Goal: Contribute content: Add original content to the website for others to see

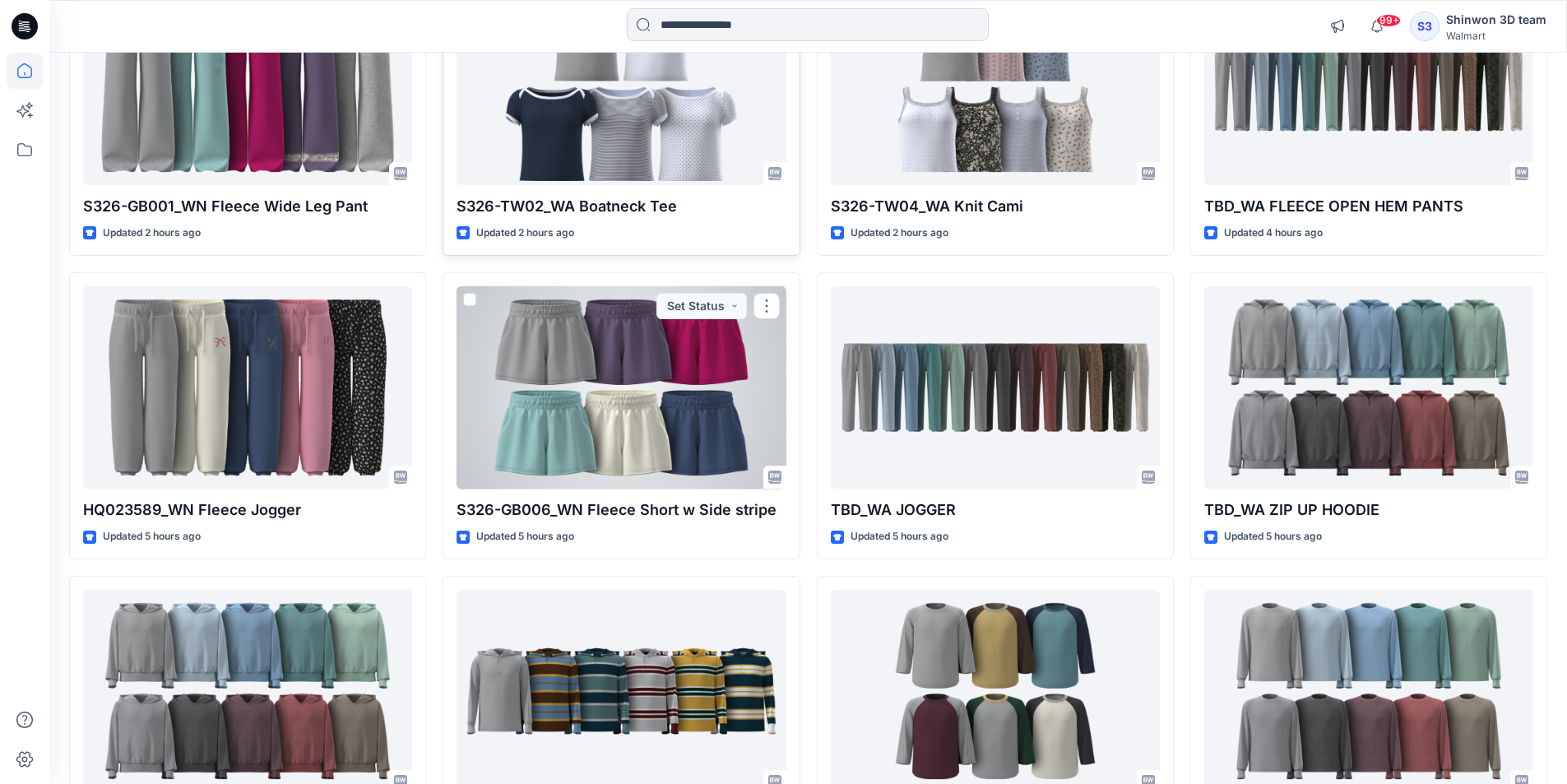
scroll to position [15, 0]
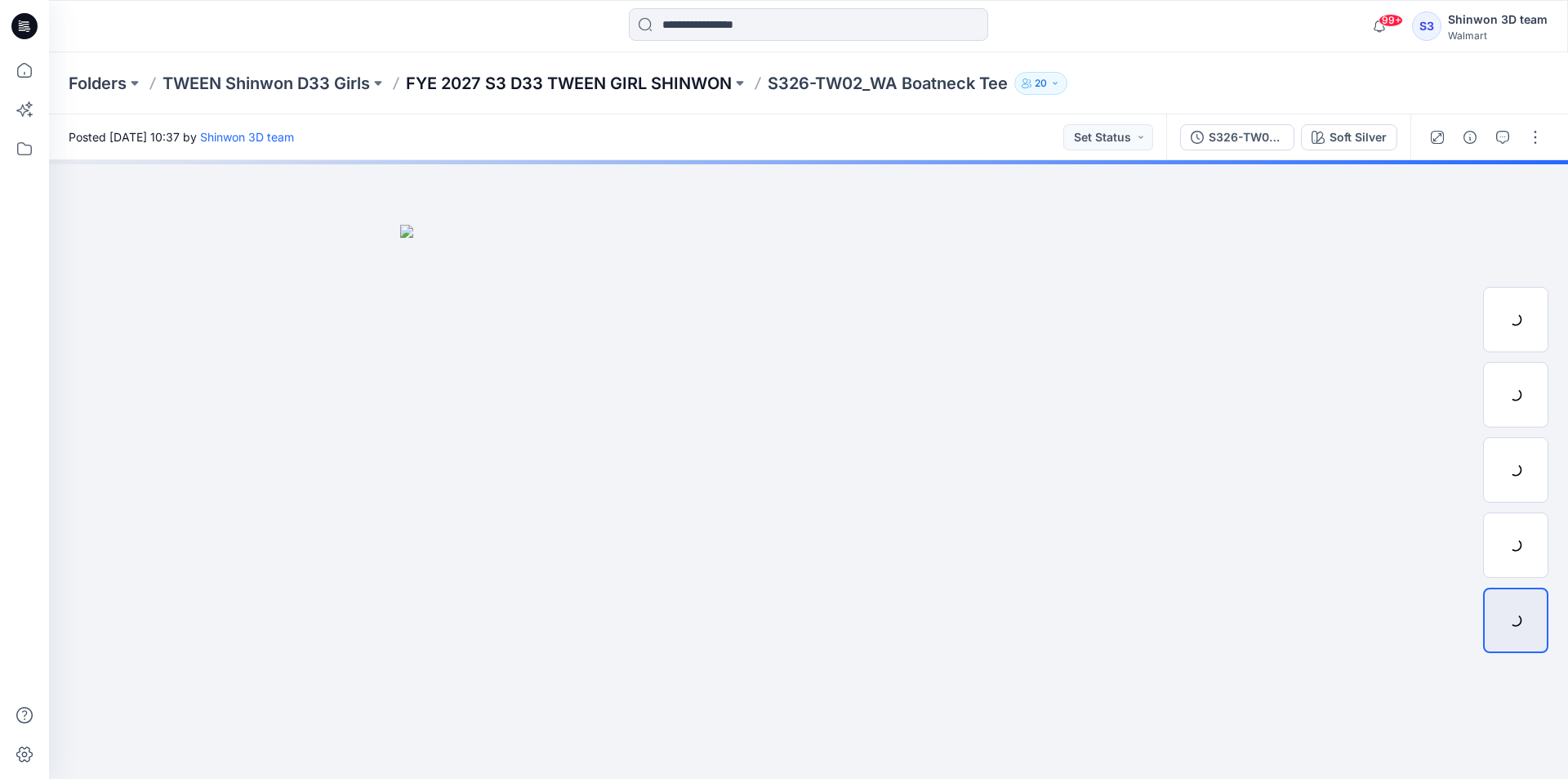
click at [555, 81] on p "FYE 2027 S3 D33 TWEEN GIRL SHINWON" at bounding box center [569, 83] width 326 height 23
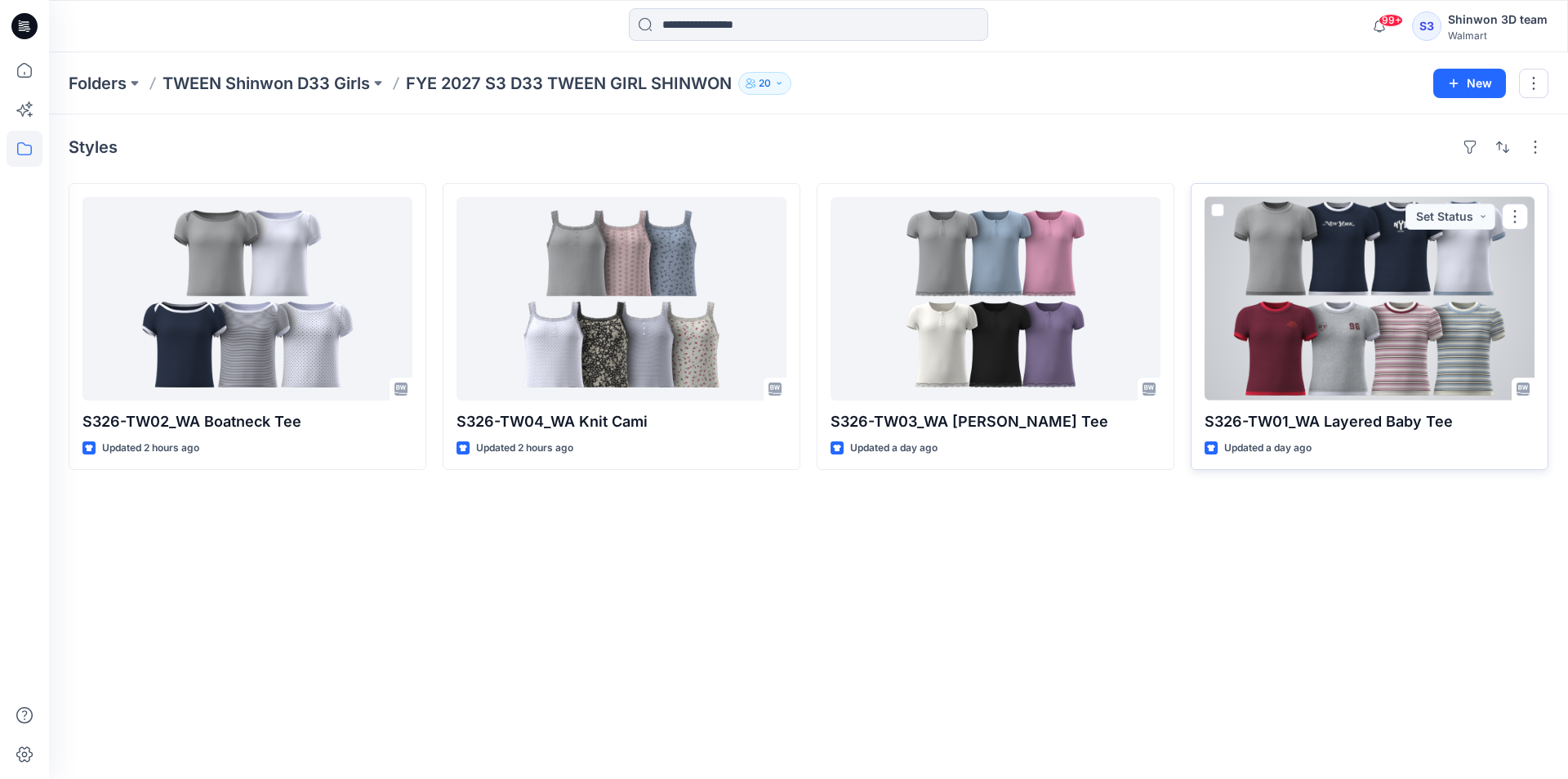
click at [1346, 289] on div at bounding box center [1370, 298] width 330 height 203
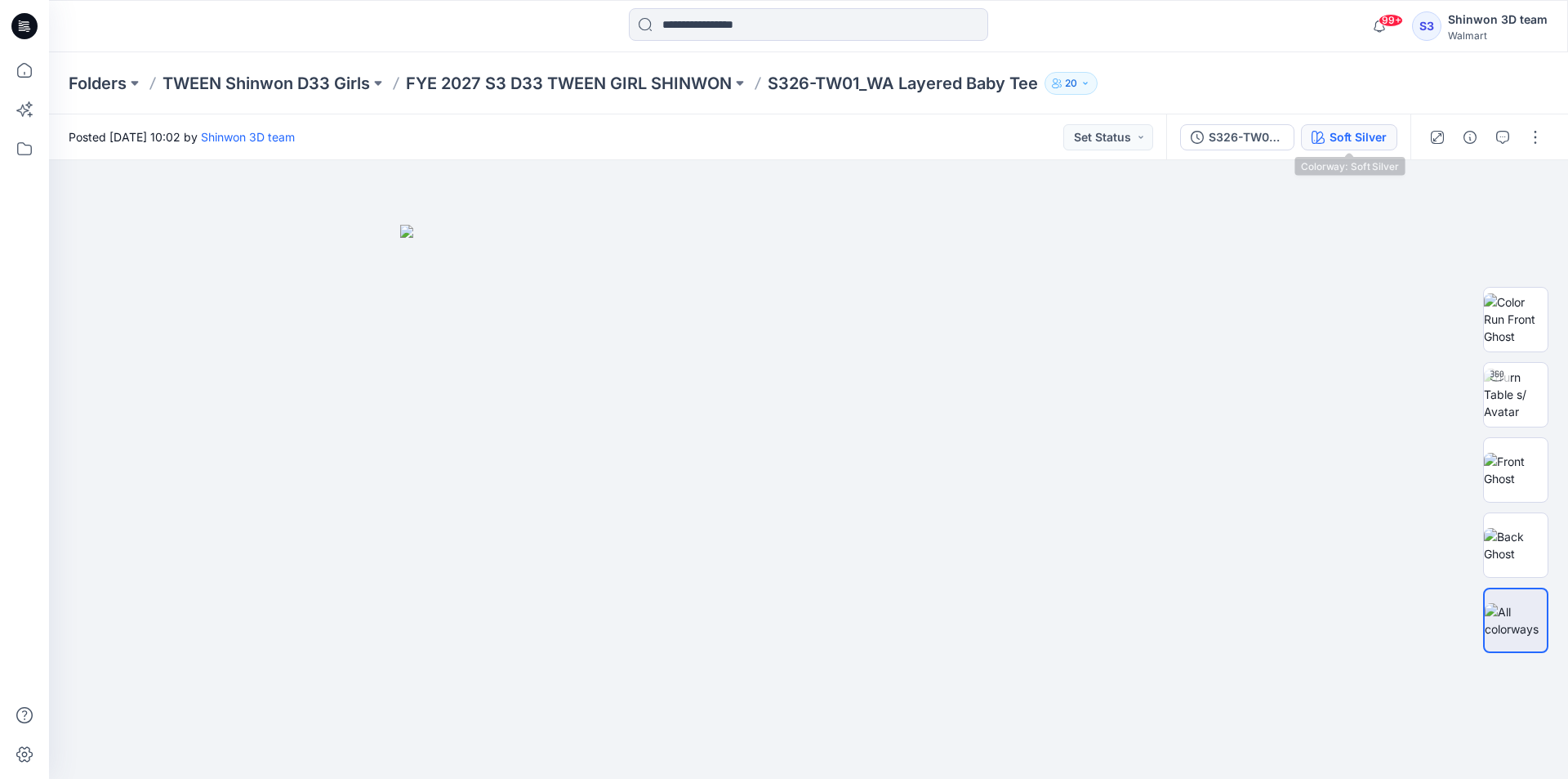
click at [1360, 135] on div "Soft Silver" at bounding box center [1358, 137] width 57 height 18
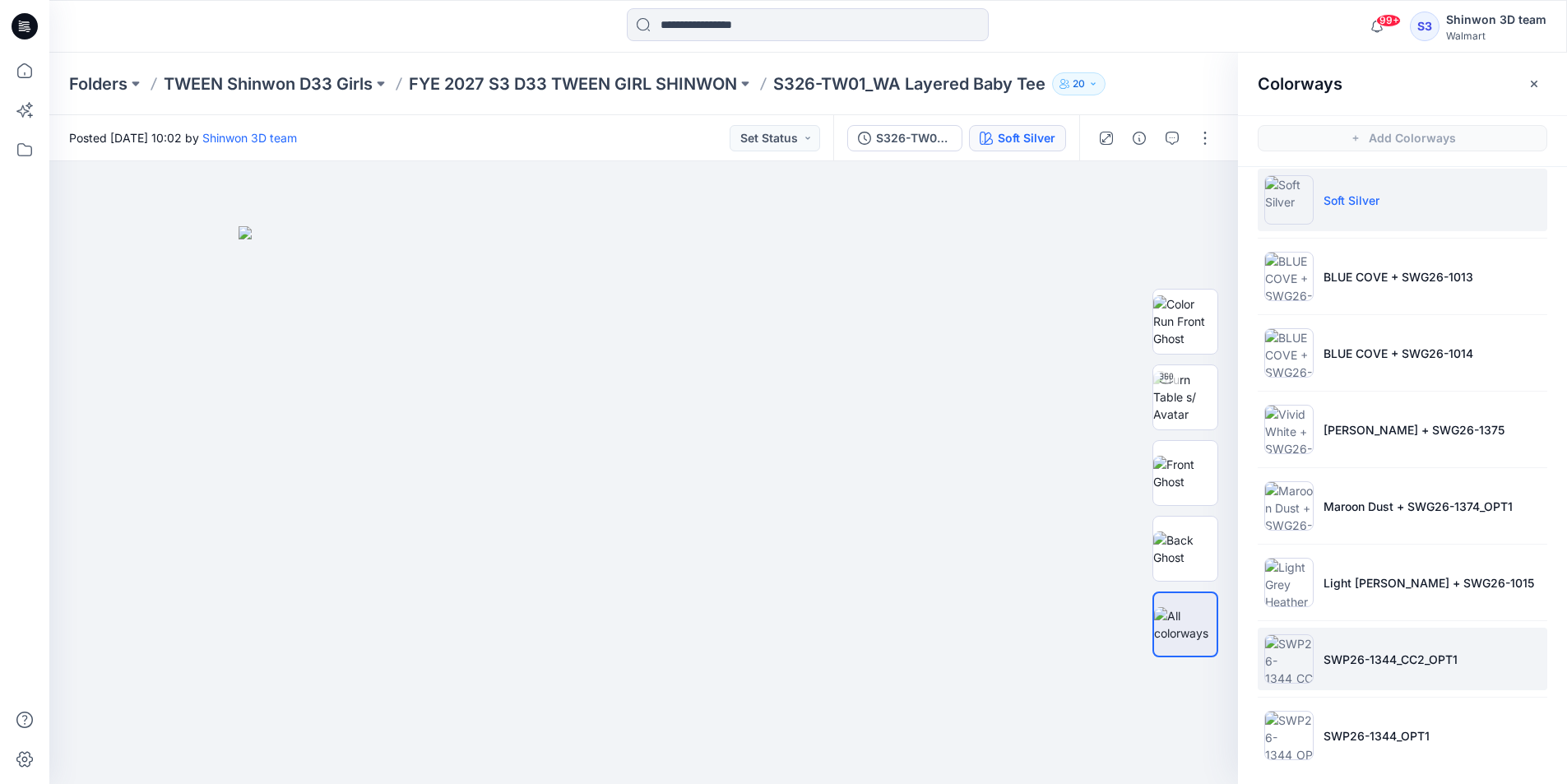
scroll to position [23, 0]
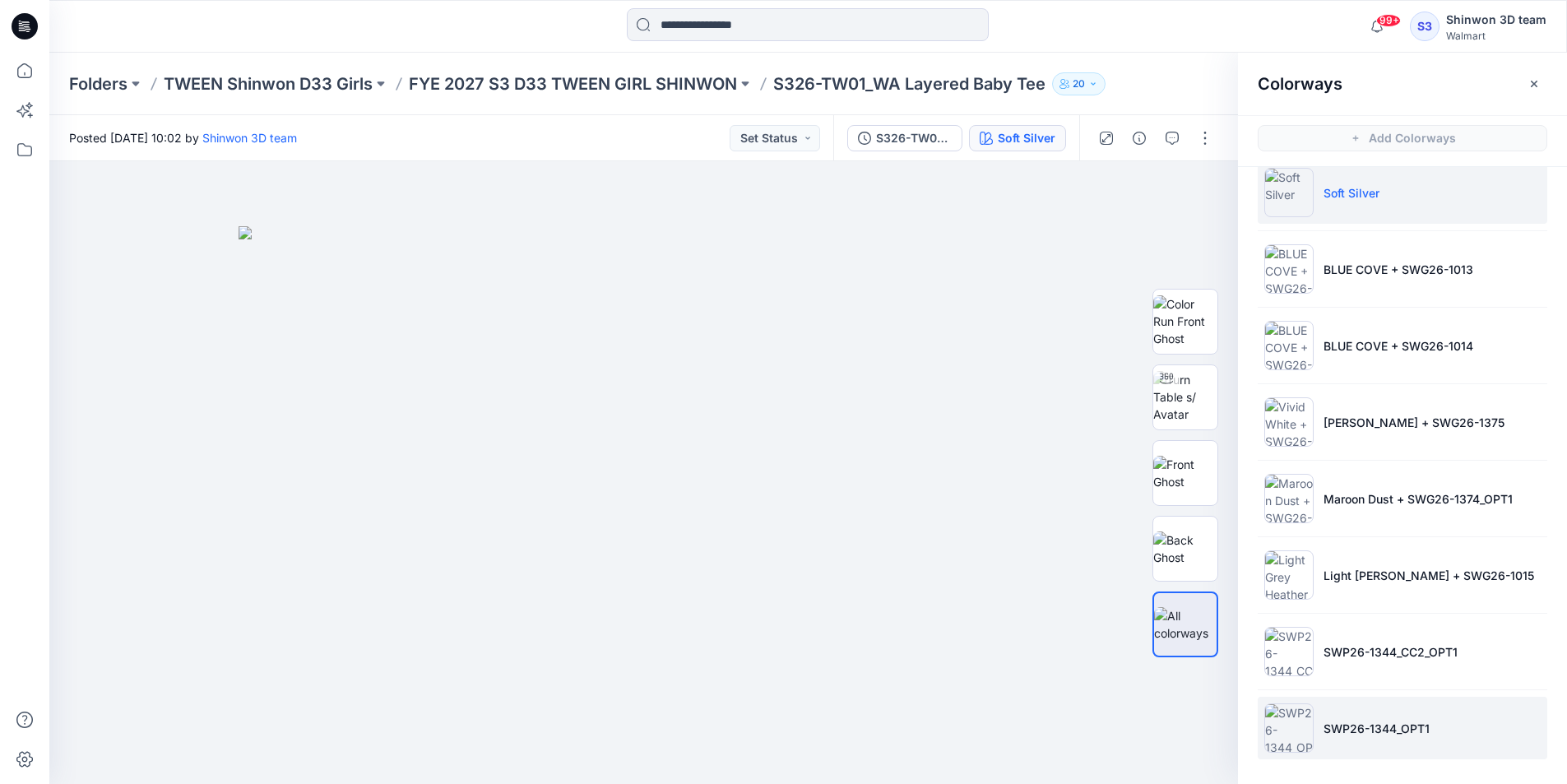
drag, startPoint x: 1291, startPoint y: 648, endPoint x: 1291, endPoint y: 712, distance: 64.0
click at [1291, 712] on ul "Soft Silver BLUE COVE + SWG26-1013 BLUE COVE + SWG26-1014 Vivid White + SWG26-1…" at bounding box center [1402, 460] width 329 height 631
drag, startPoint x: 1291, startPoint y: 652, endPoint x: 1029, endPoint y: 472, distance: 317.9
click at [1291, 652] on img at bounding box center [1289, 651] width 50 height 50
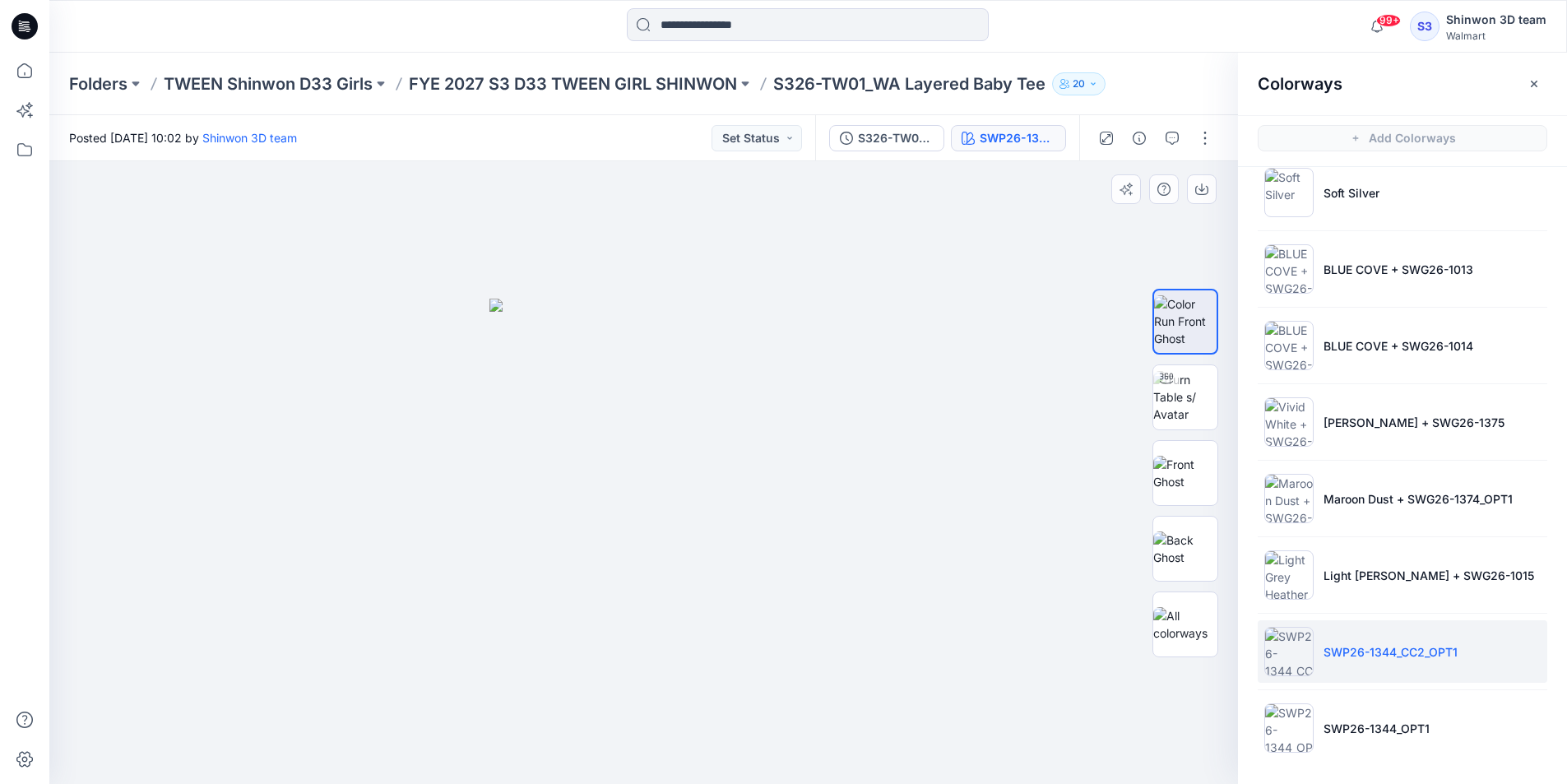
drag, startPoint x: 633, startPoint y: 329, endPoint x: 639, endPoint y: 387, distance: 58.3
click at [1367, 701] on li "SWP26-1344_OPT1" at bounding box center [1403, 727] width 290 height 62
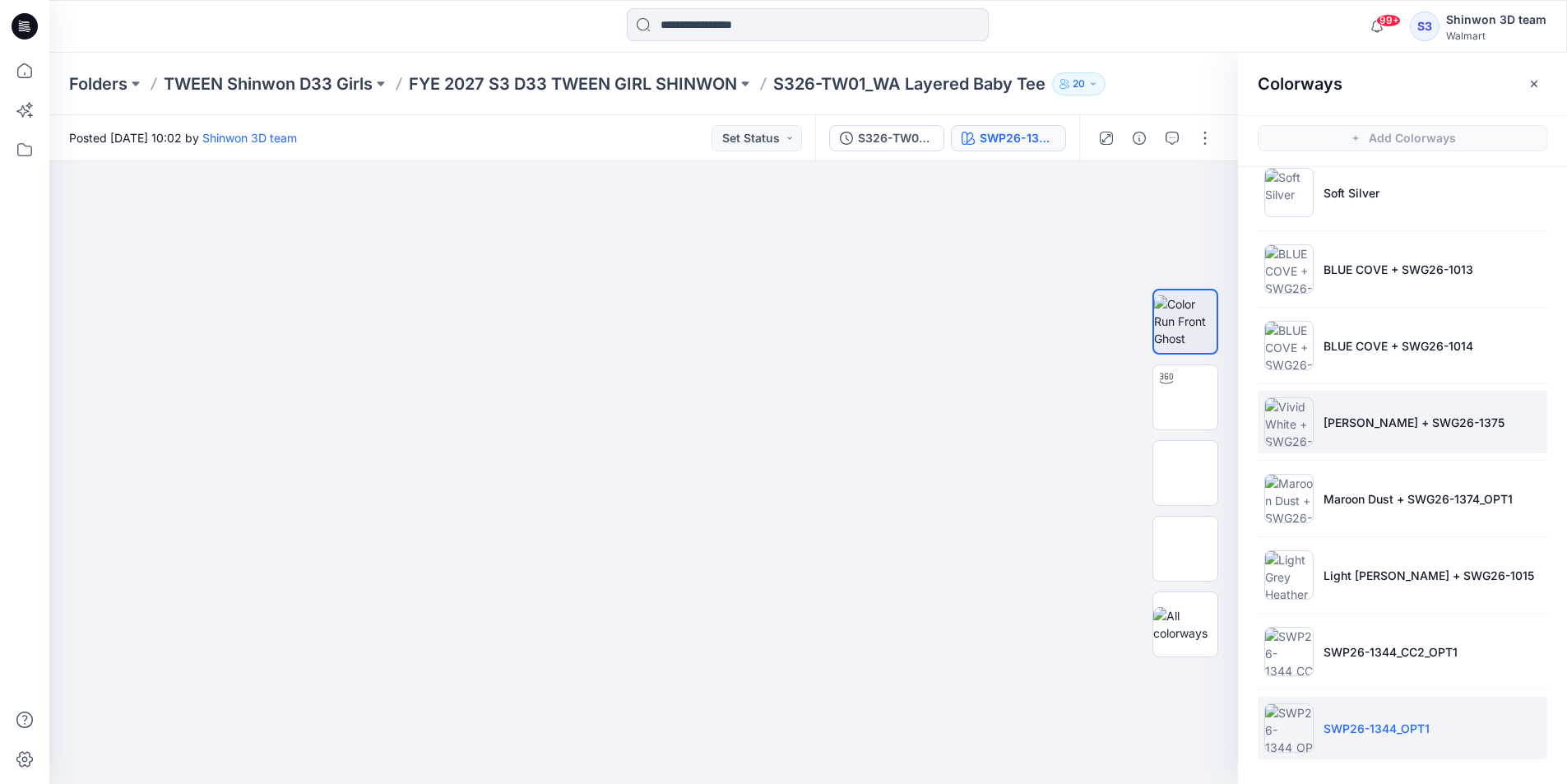
click at [1343, 436] on li "Vivid White + SWG26-1375" at bounding box center [1403, 421] width 290 height 62
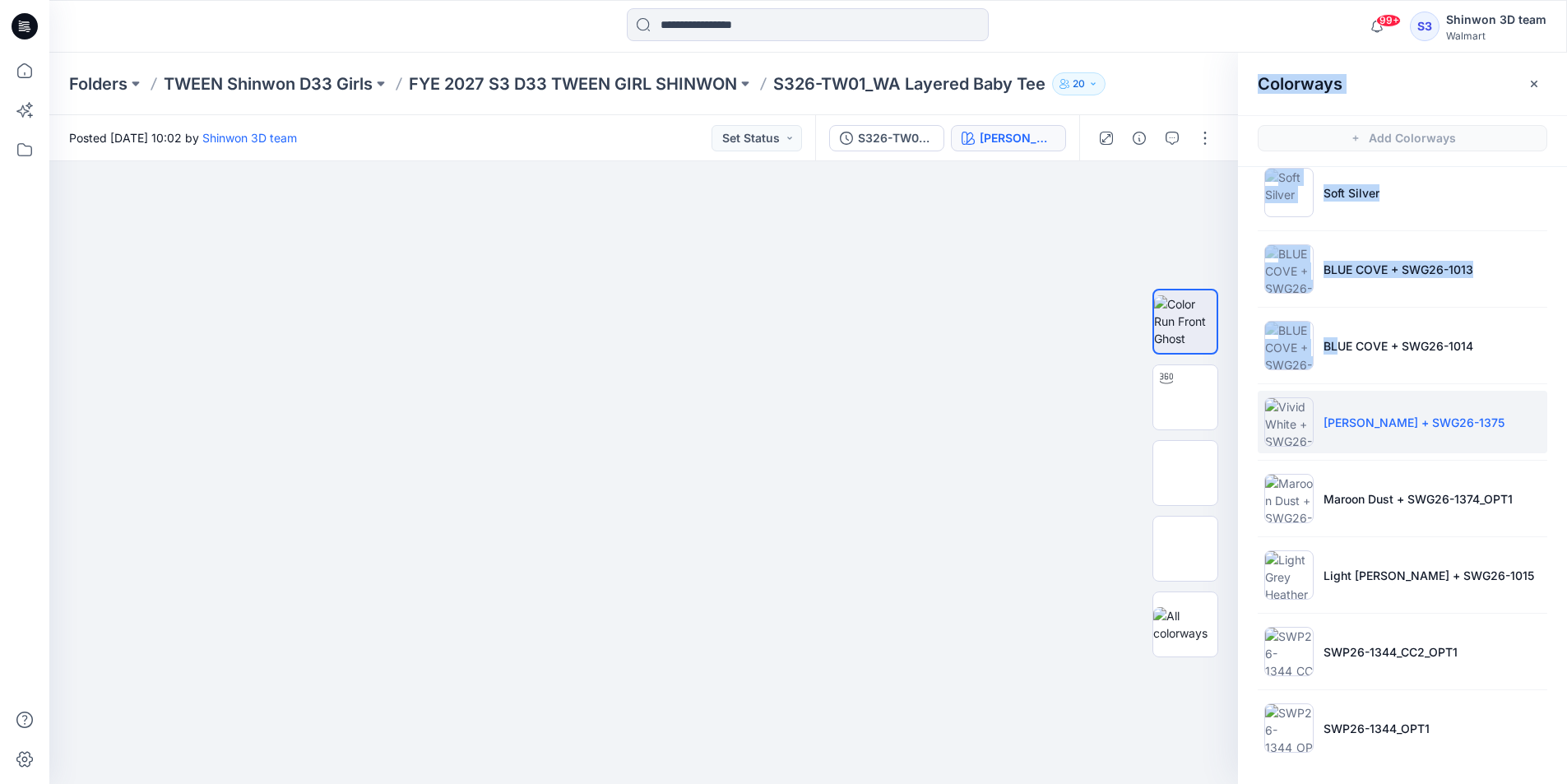
scroll to position [5, 0]
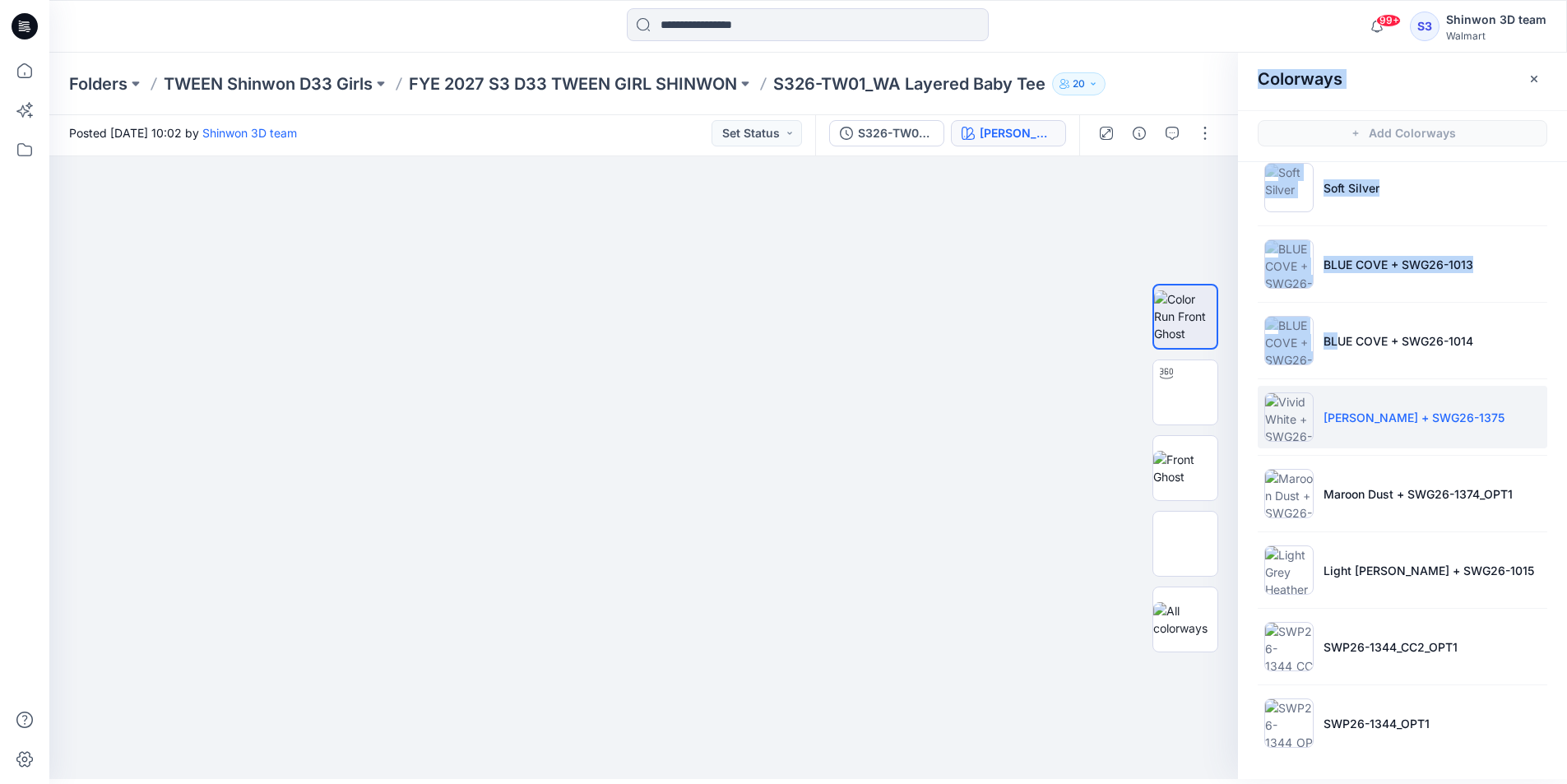
drag, startPoint x: 1336, startPoint y: 355, endPoint x: 325, endPoint y: 811, distance: 1109.1
click at [325, 779] on html "99+ Notifications Your style TBD_WN T-SHIRT DRESS is ready 2 hours ago Your sty…" at bounding box center [784, 387] width 1567 height 784
click at [352, 655] on div at bounding box center [644, 468] width 1189 height 623
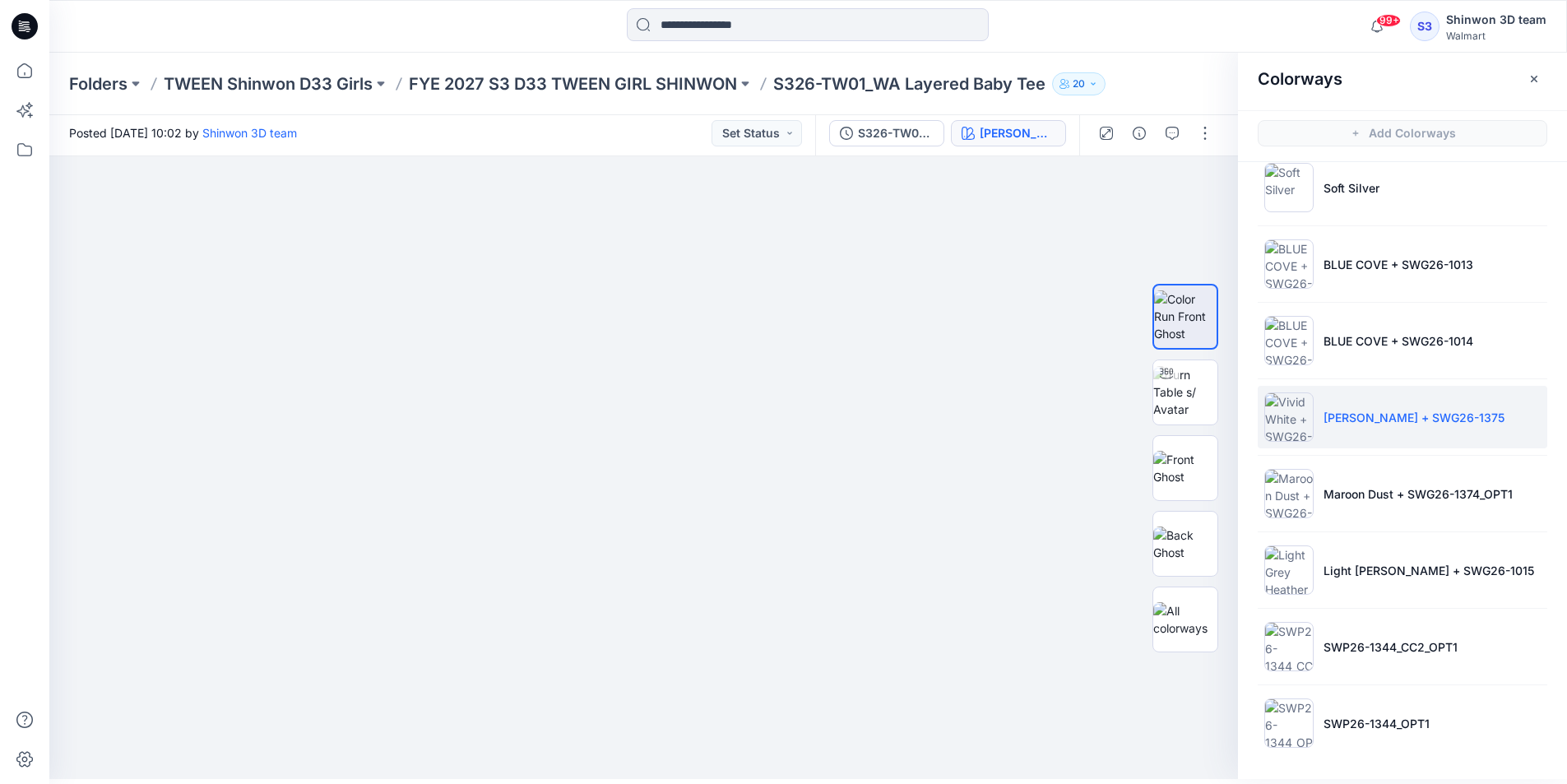
drag, startPoint x: 1072, startPoint y: 41, endPoint x: 1064, endPoint y: 49, distance: 11.3
click at [1072, 41] on div at bounding box center [808, 26] width 758 height 36
click at [826, 272] on div at bounding box center [644, 468] width 1189 height 623
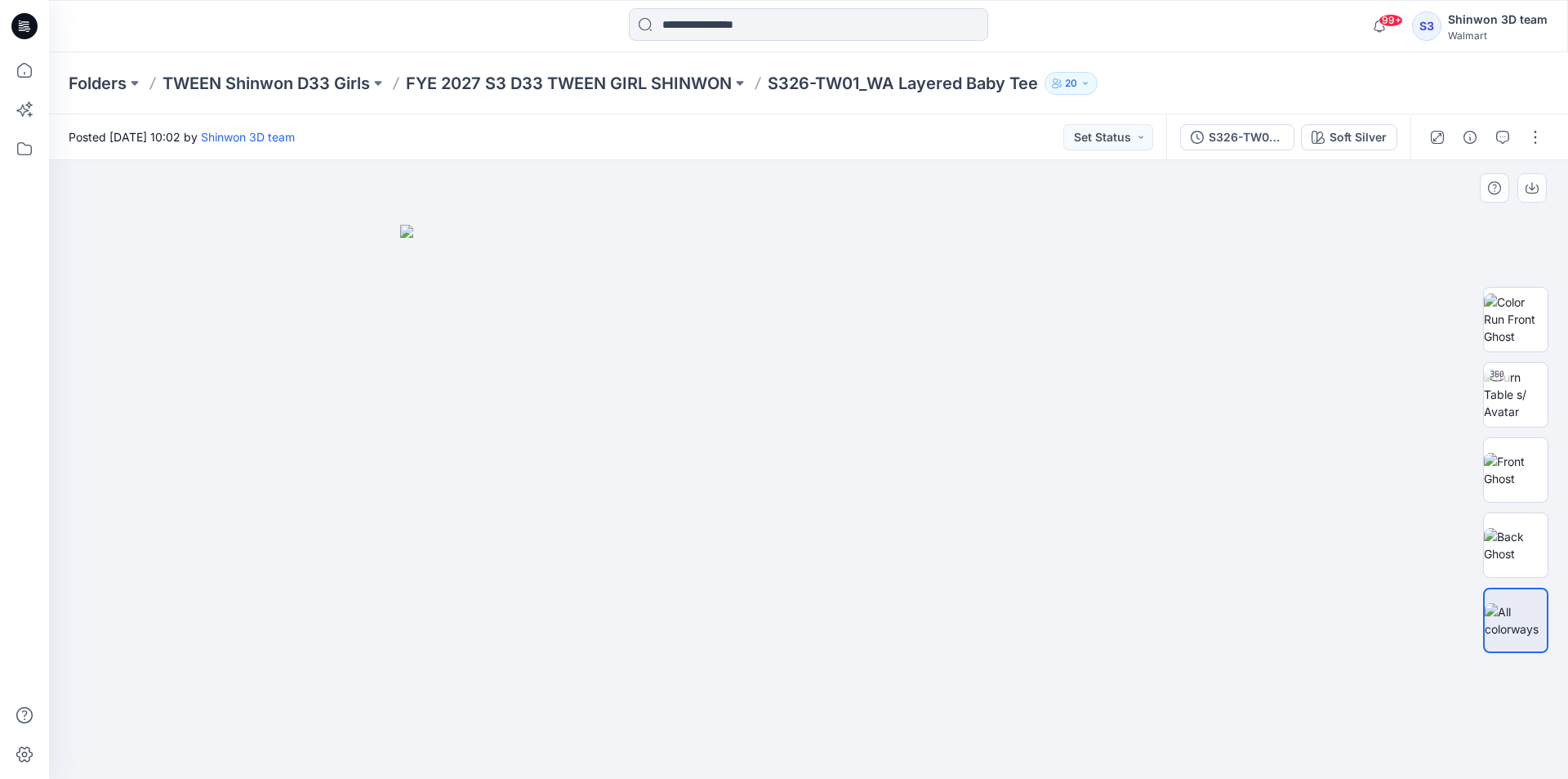
click at [187, 741] on div at bounding box center [808, 470] width 1519 height 619
drag, startPoint x: 1221, startPoint y: 254, endPoint x: 1174, endPoint y: 232, distance: 51.9
click at [1222, 254] on div at bounding box center [808, 470] width 1519 height 619
click at [1537, 134] on button "button" at bounding box center [1535, 137] width 26 height 26
click at [1424, 222] on p "Edit" at bounding box center [1431, 221] width 21 height 17
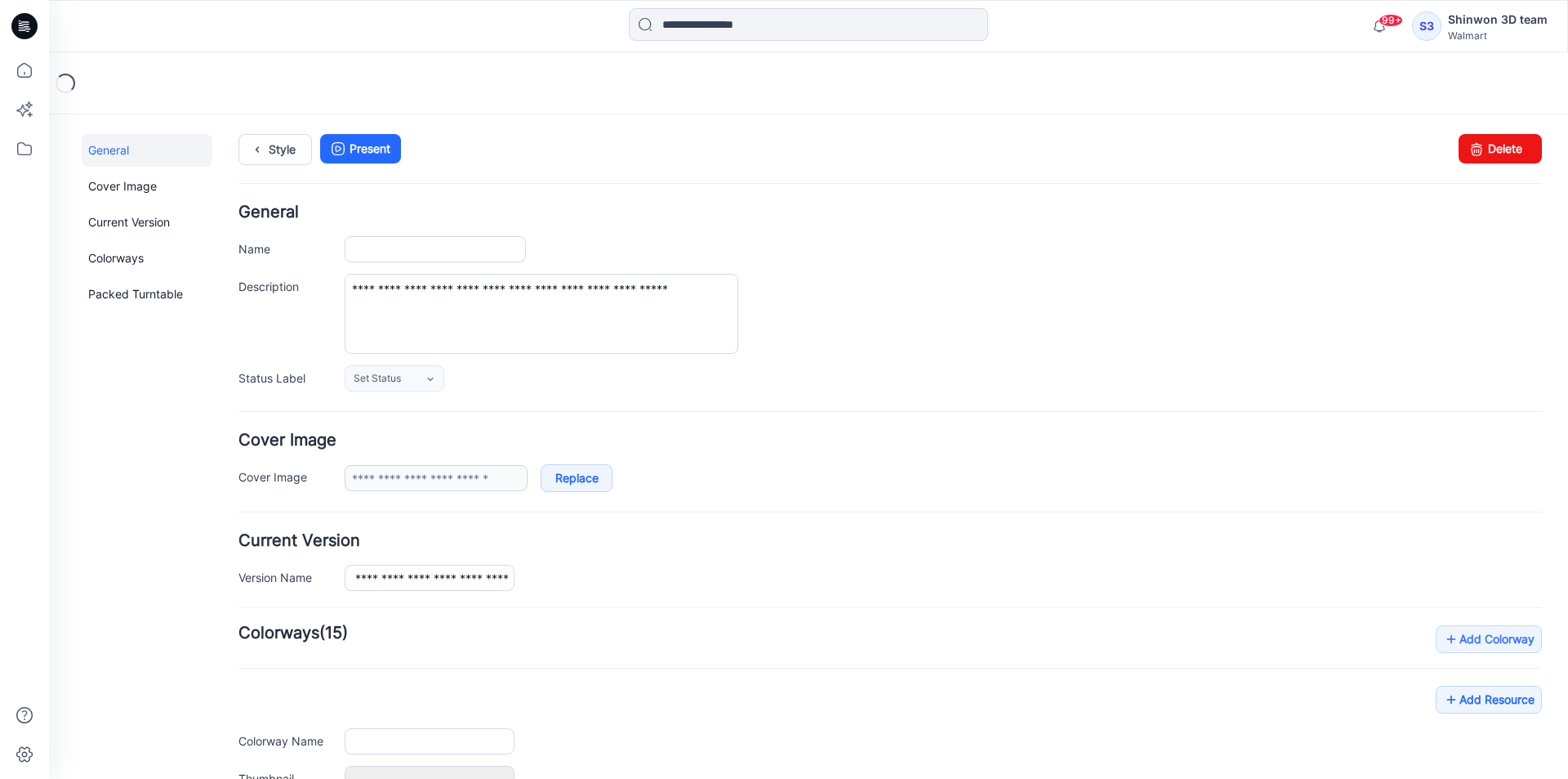
type input "**********"
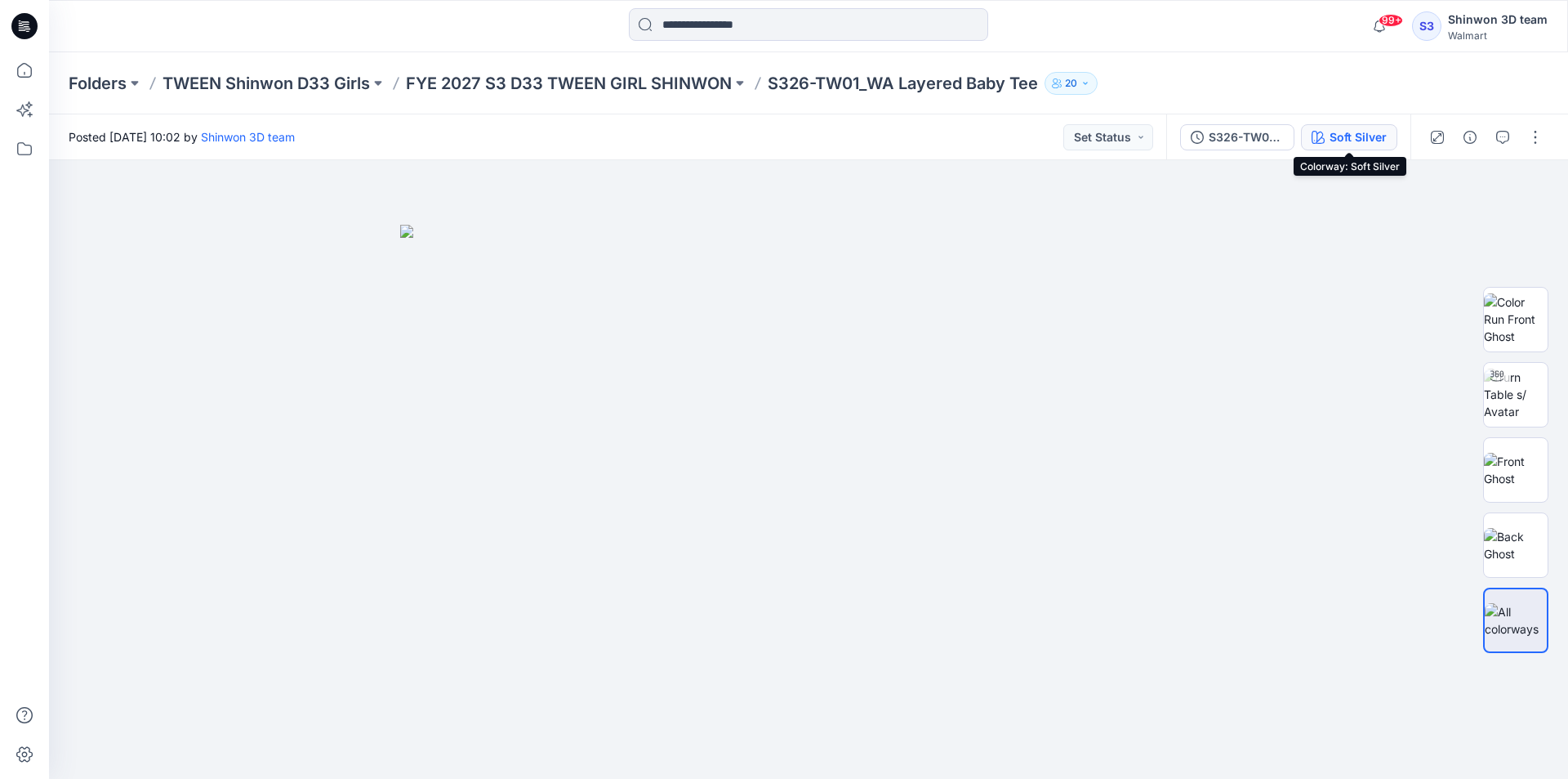
click at [1386, 133] on div "Soft Silver" at bounding box center [1358, 137] width 57 height 18
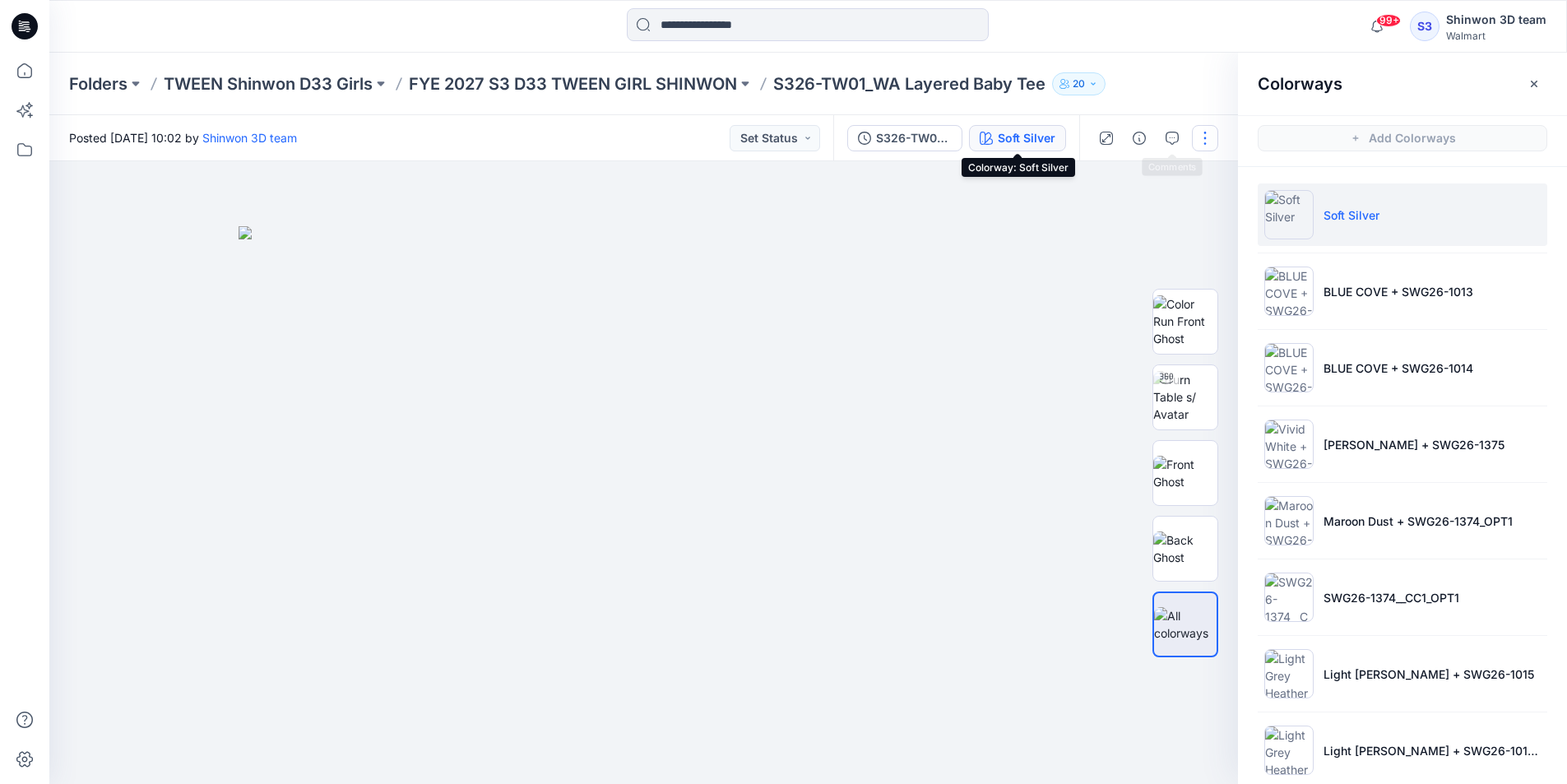
click at [1209, 138] on button "button" at bounding box center [1205, 138] width 26 height 26
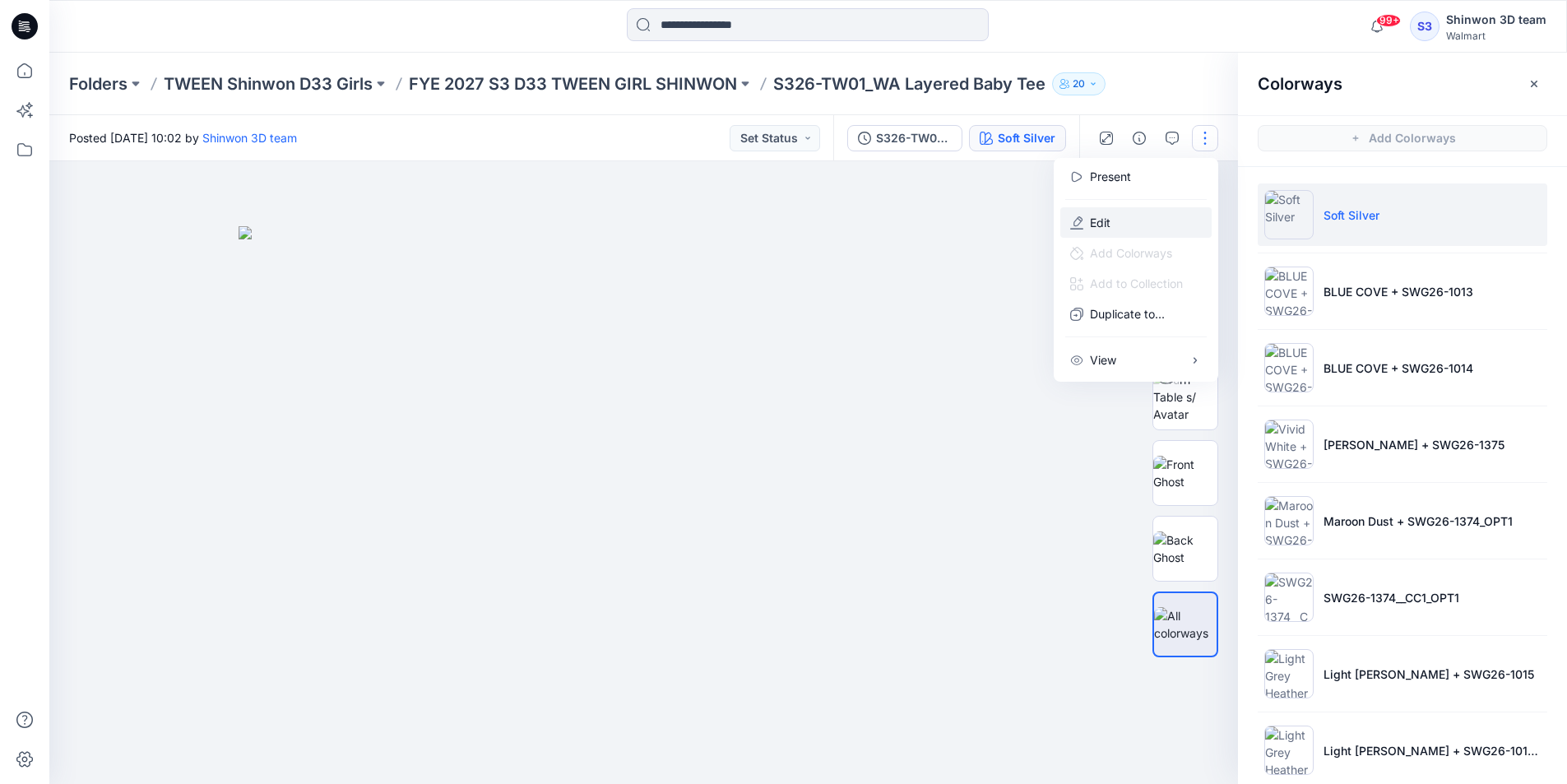
click at [1106, 216] on p "Edit" at bounding box center [1101, 222] width 21 height 17
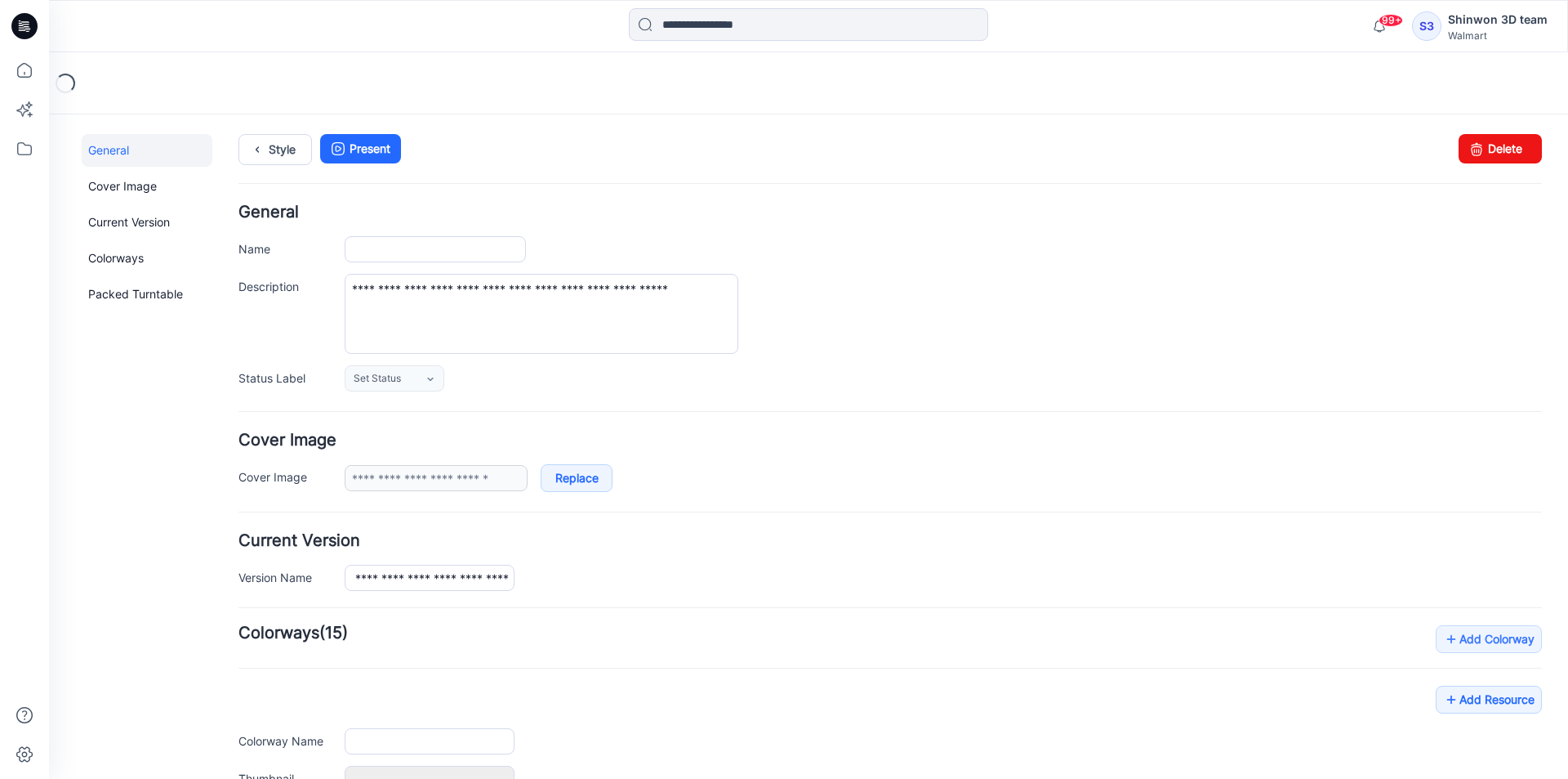
type input "**********"
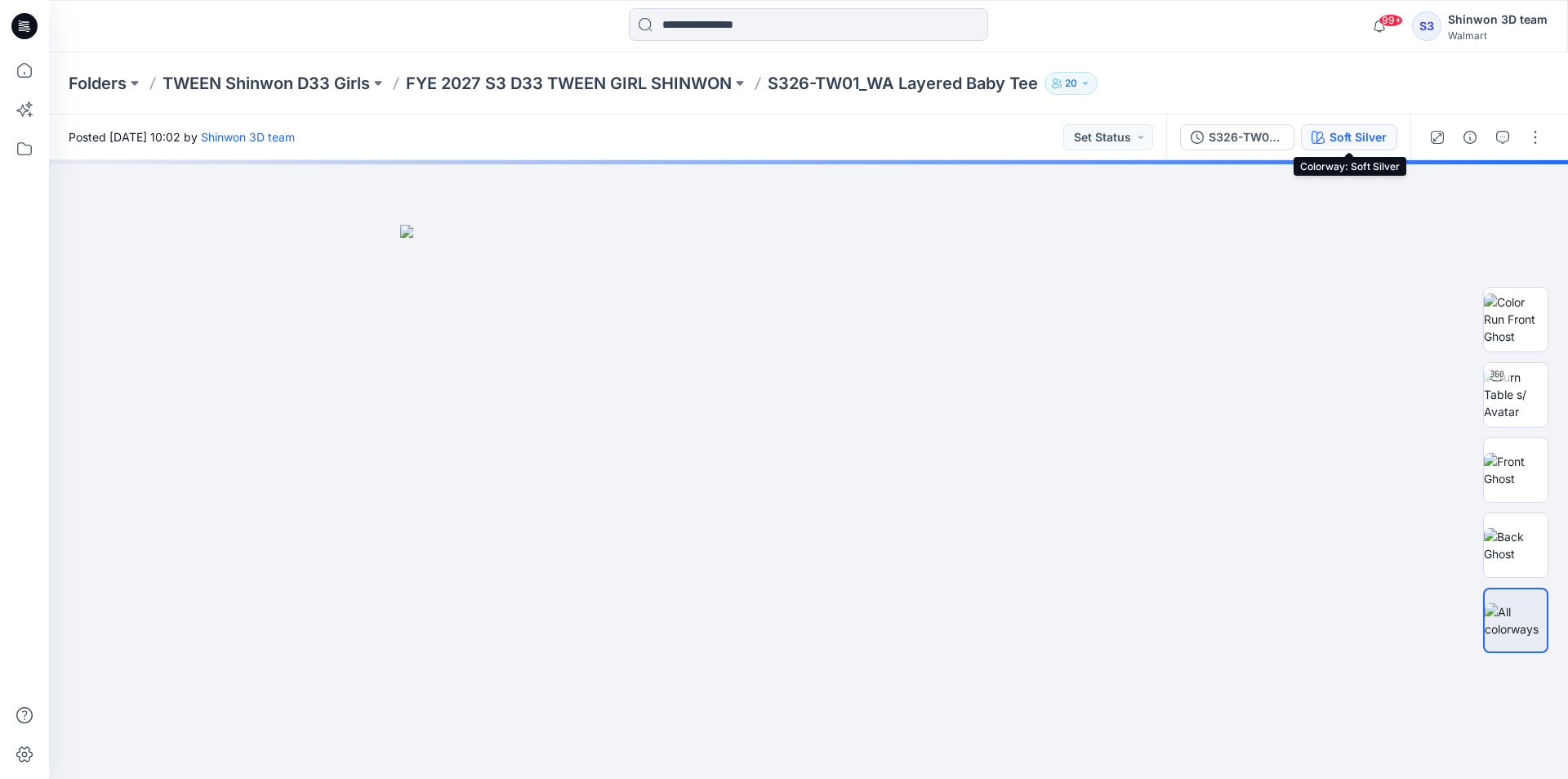
click at [1348, 135] on div "Soft Silver" at bounding box center [1358, 137] width 57 height 18
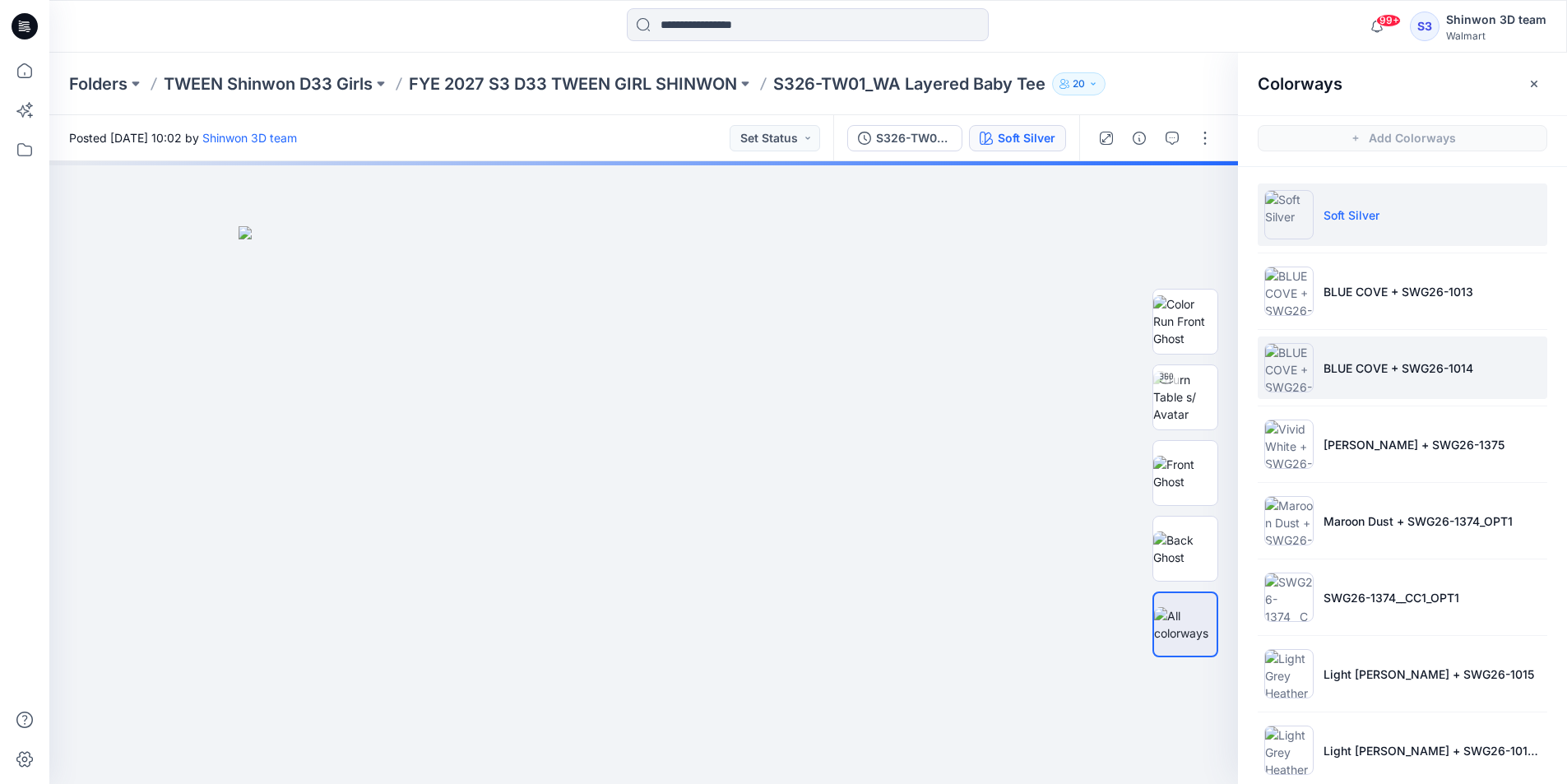
click at [1395, 385] on li "BLUE COVE + SWG26-1014" at bounding box center [1403, 367] width 290 height 62
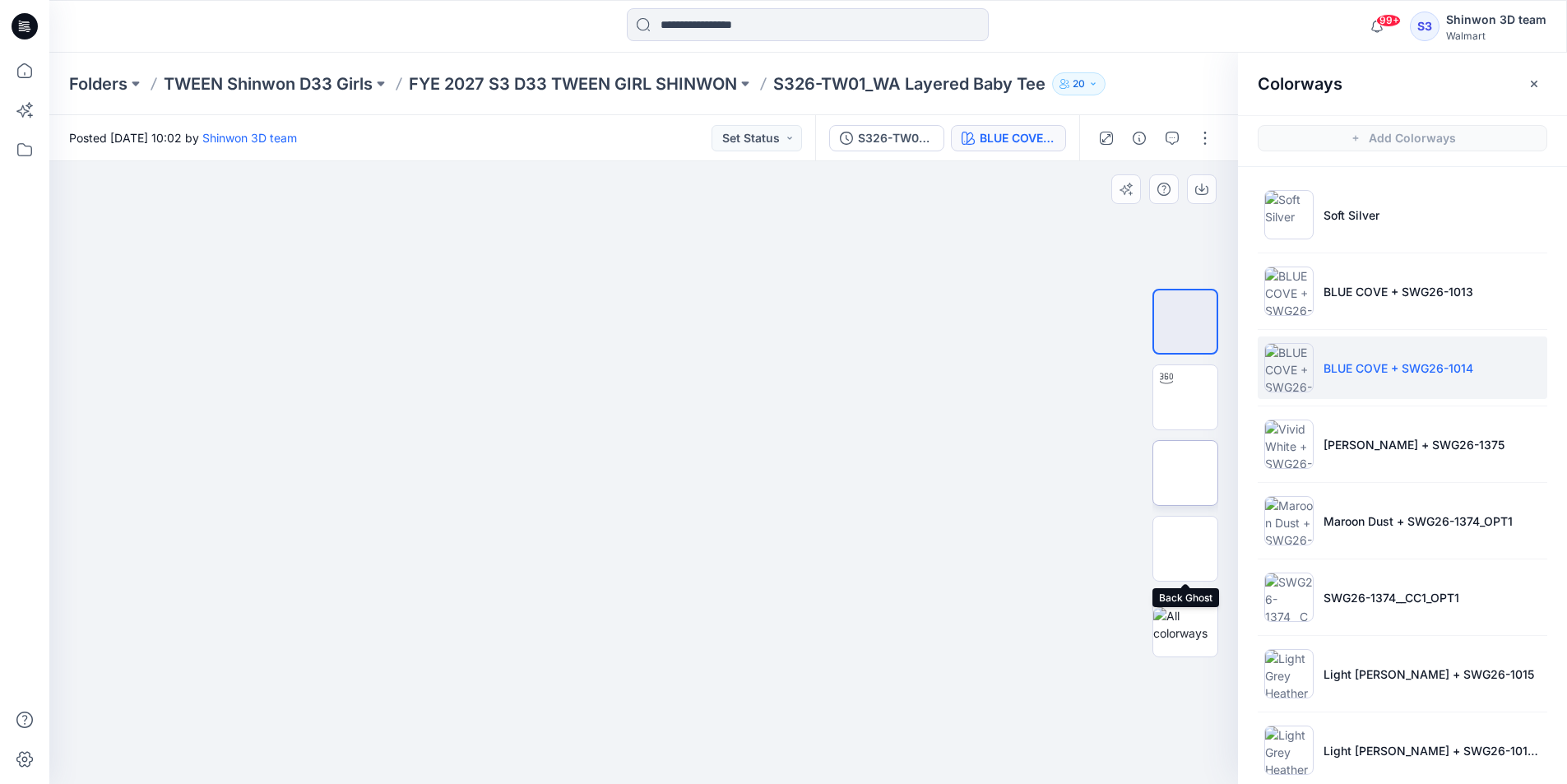
click at [1186, 473] on img at bounding box center [1186, 473] width 0 height 0
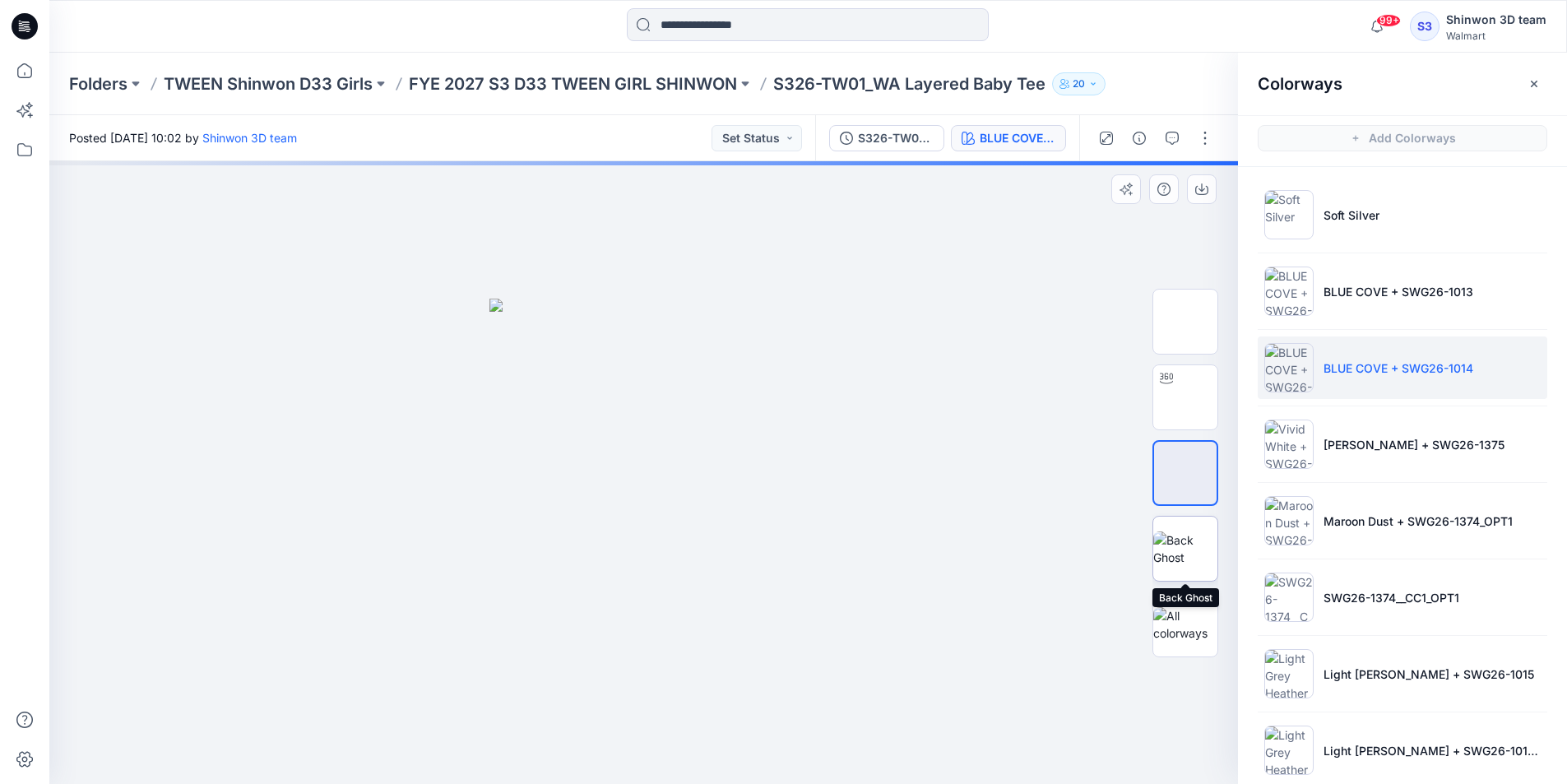
click at [1188, 535] on img at bounding box center [1185, 548] width 64 height 34
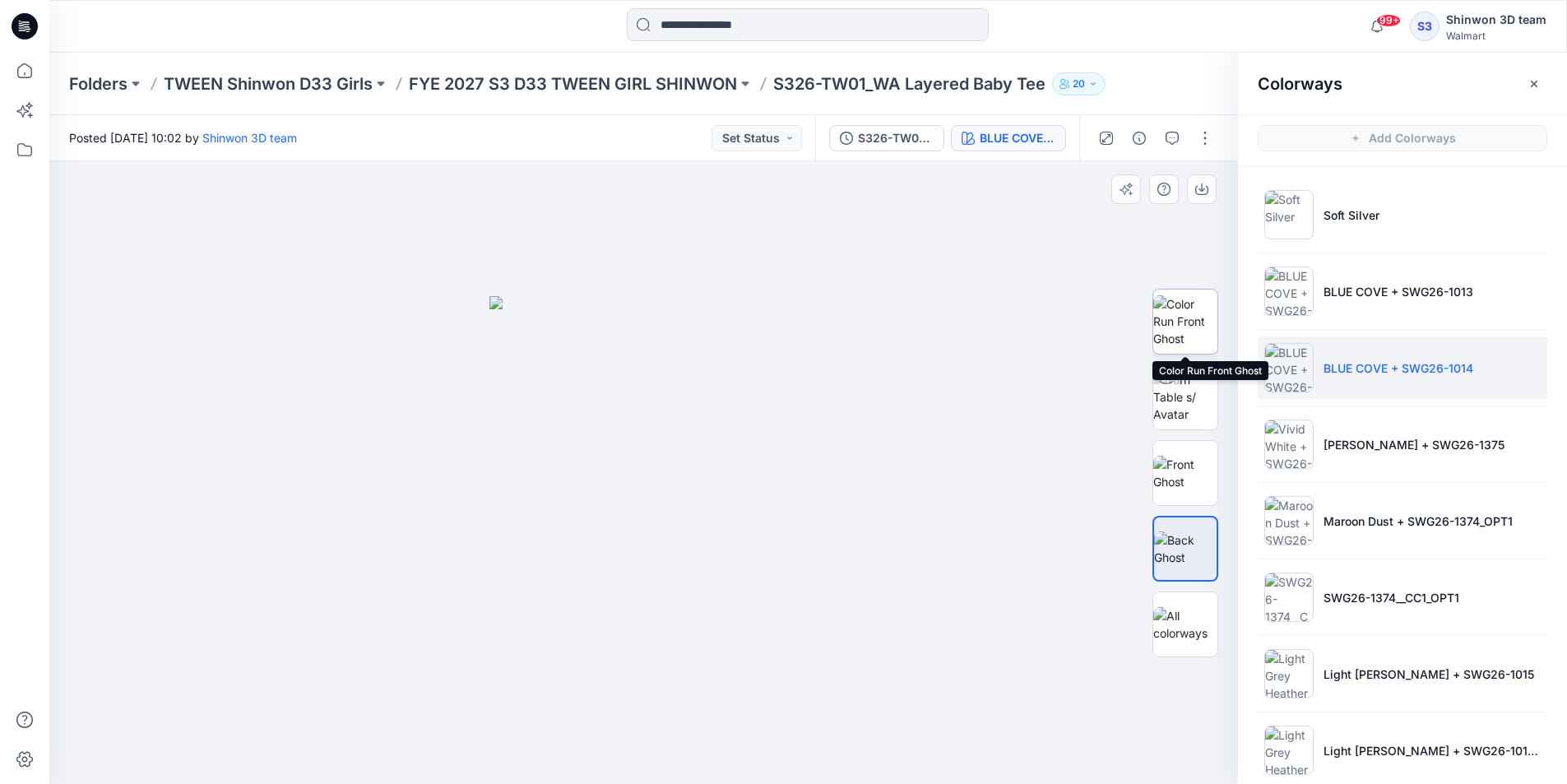
click at [1185, 339] on img at bounding box center [1185, 321] width 64 height 52
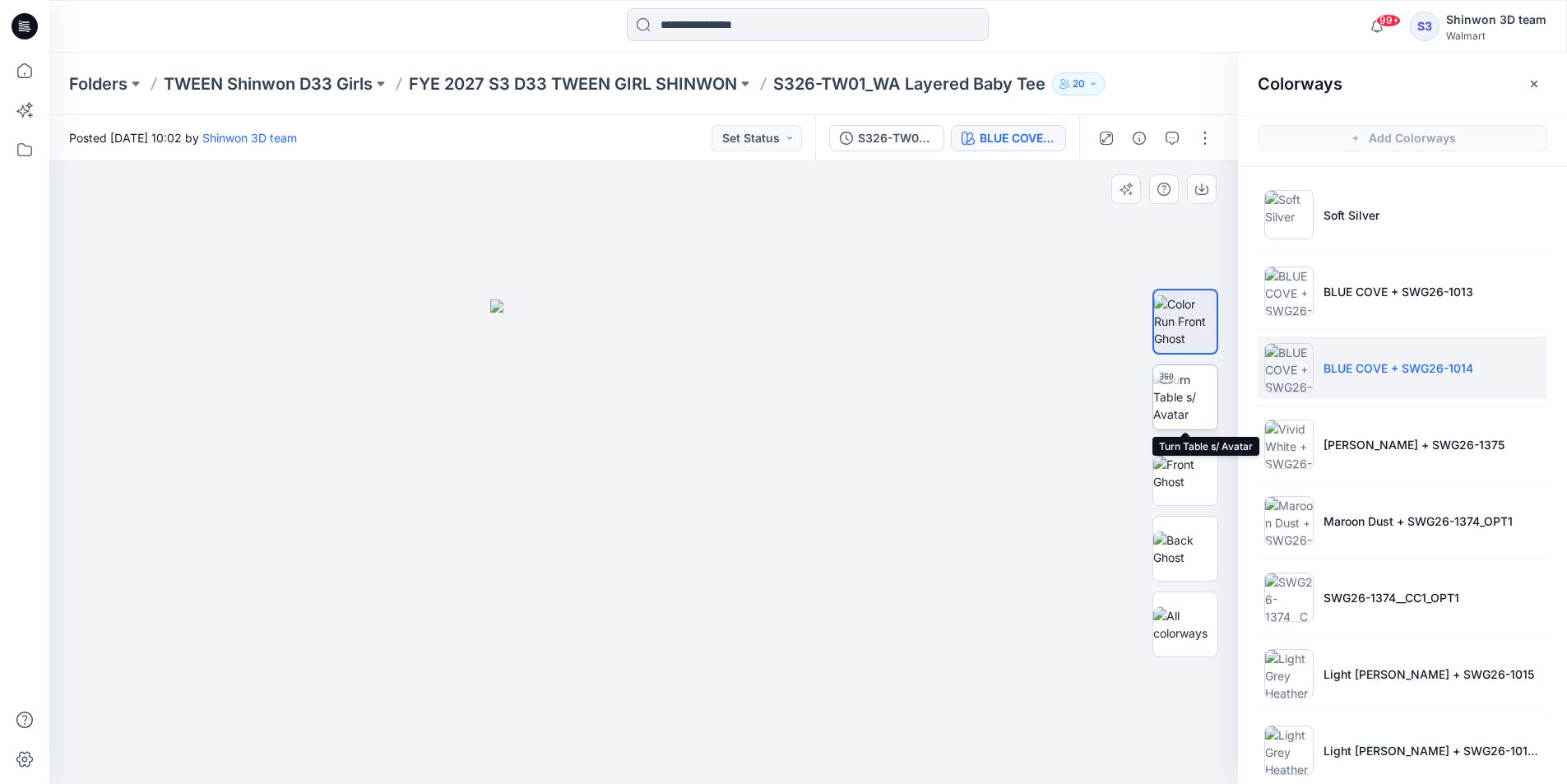
drag, startPoint x: 1186, startPoint y: 398, endPoint x: 1186, endPoint y: 438, distance: 40.0
click at [1186, 399] on img at bounding box center [1185, 397] width 64 height 52
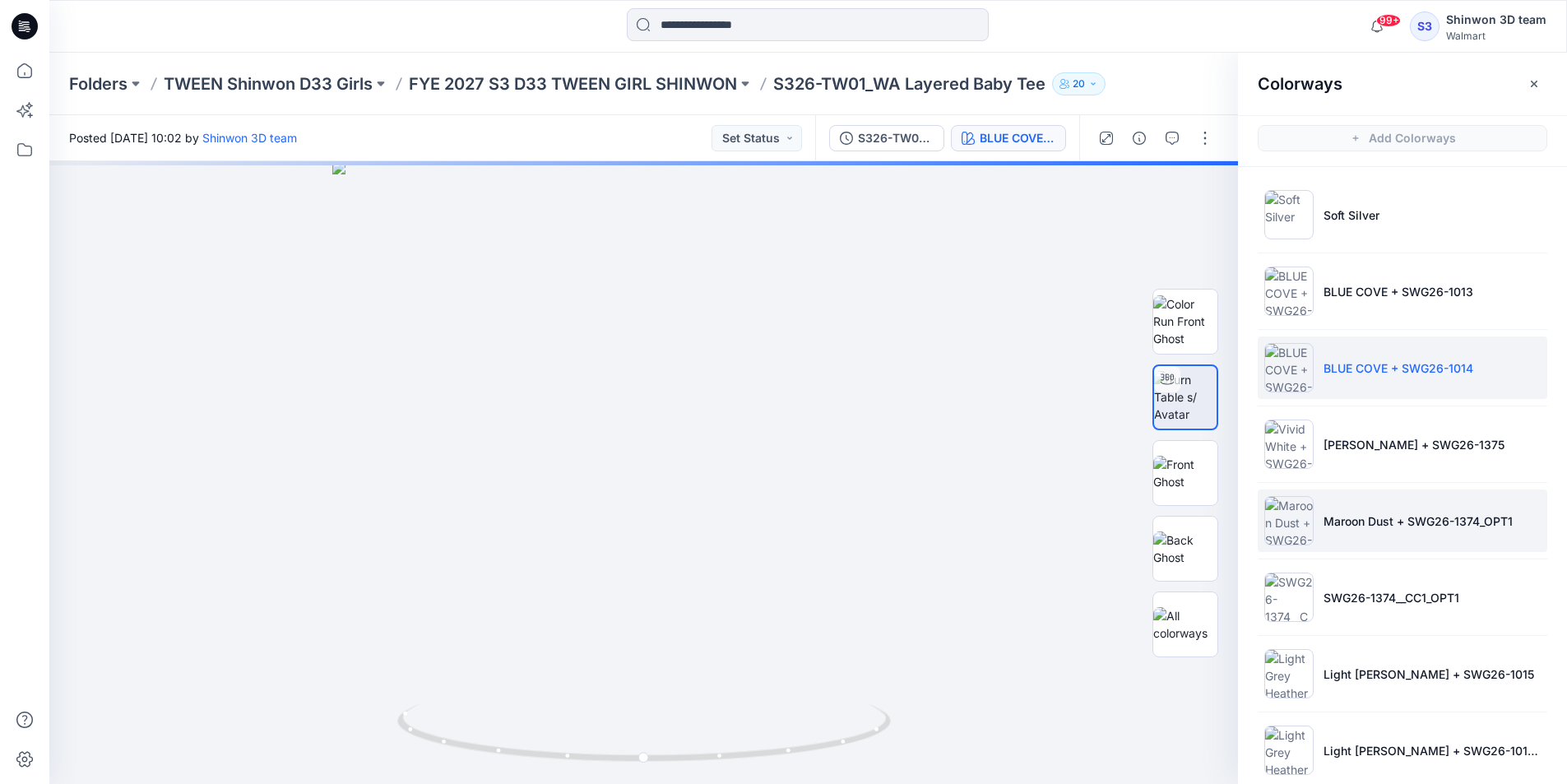
click at [1310, 508] on img at bounding box center [1289, 520] width 50 height 50
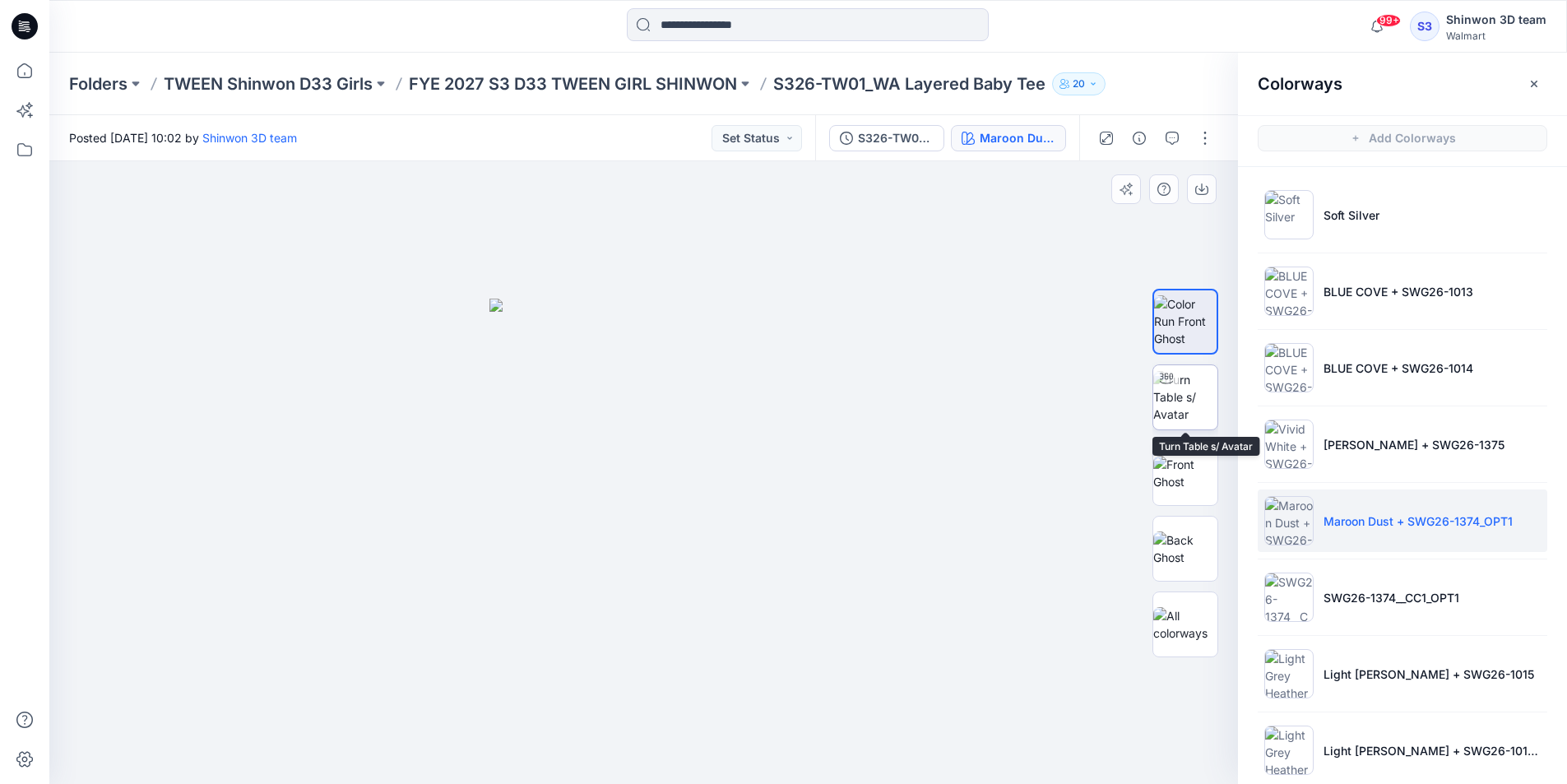
drag, startPoint x: 1182, startPoint y: 392, endPoint x: 1175, endPoint y: 383, distance: 11.4
click at [1181, 391] on img at bounding box center [1185, 397] width 64 height 52
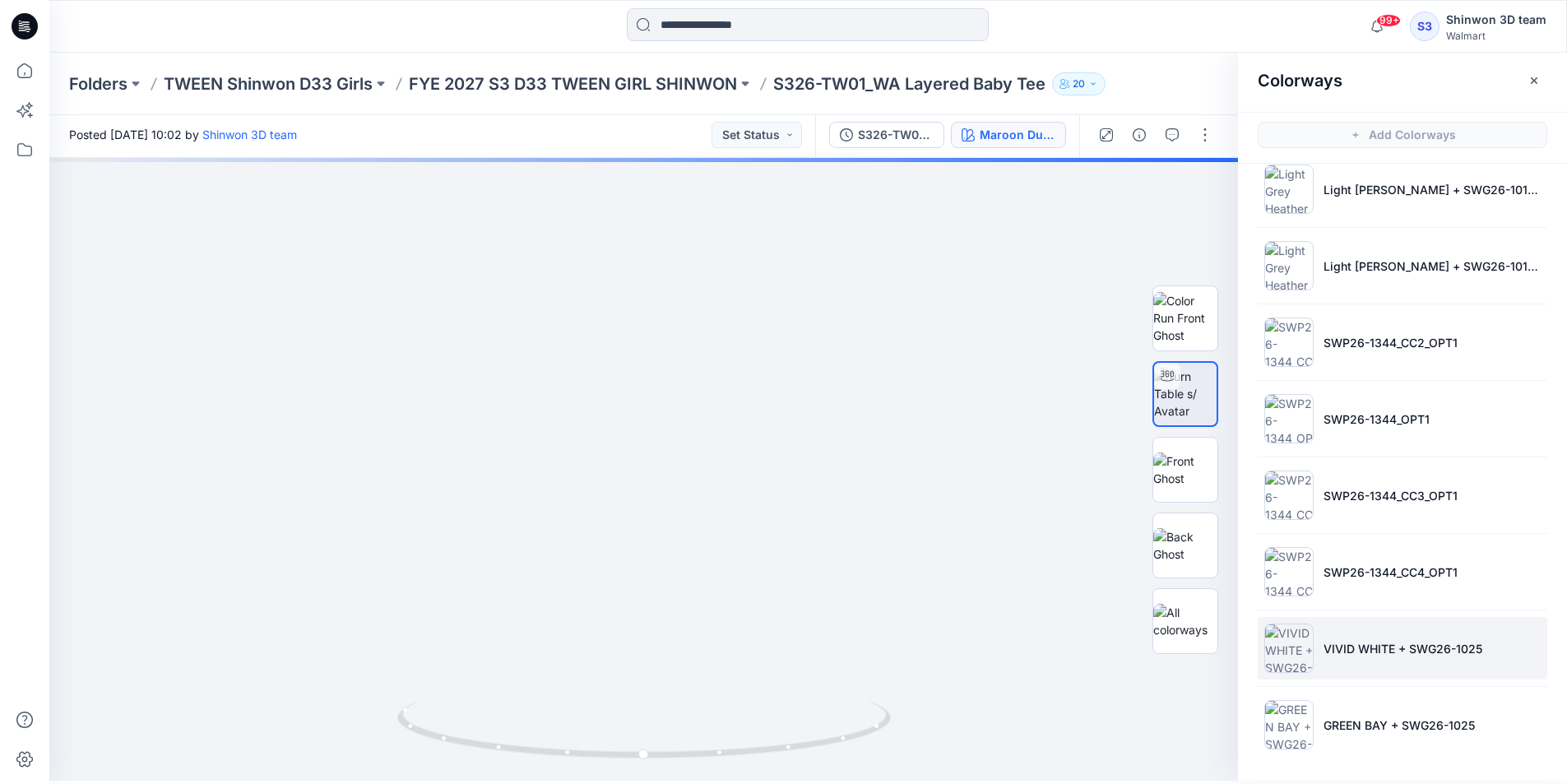
scroll to position [5, 0]
click at [1328, 671] on li "VIVID WHITE + SWG26-1025" at bounding box center [1403, 645] width 290 height 62
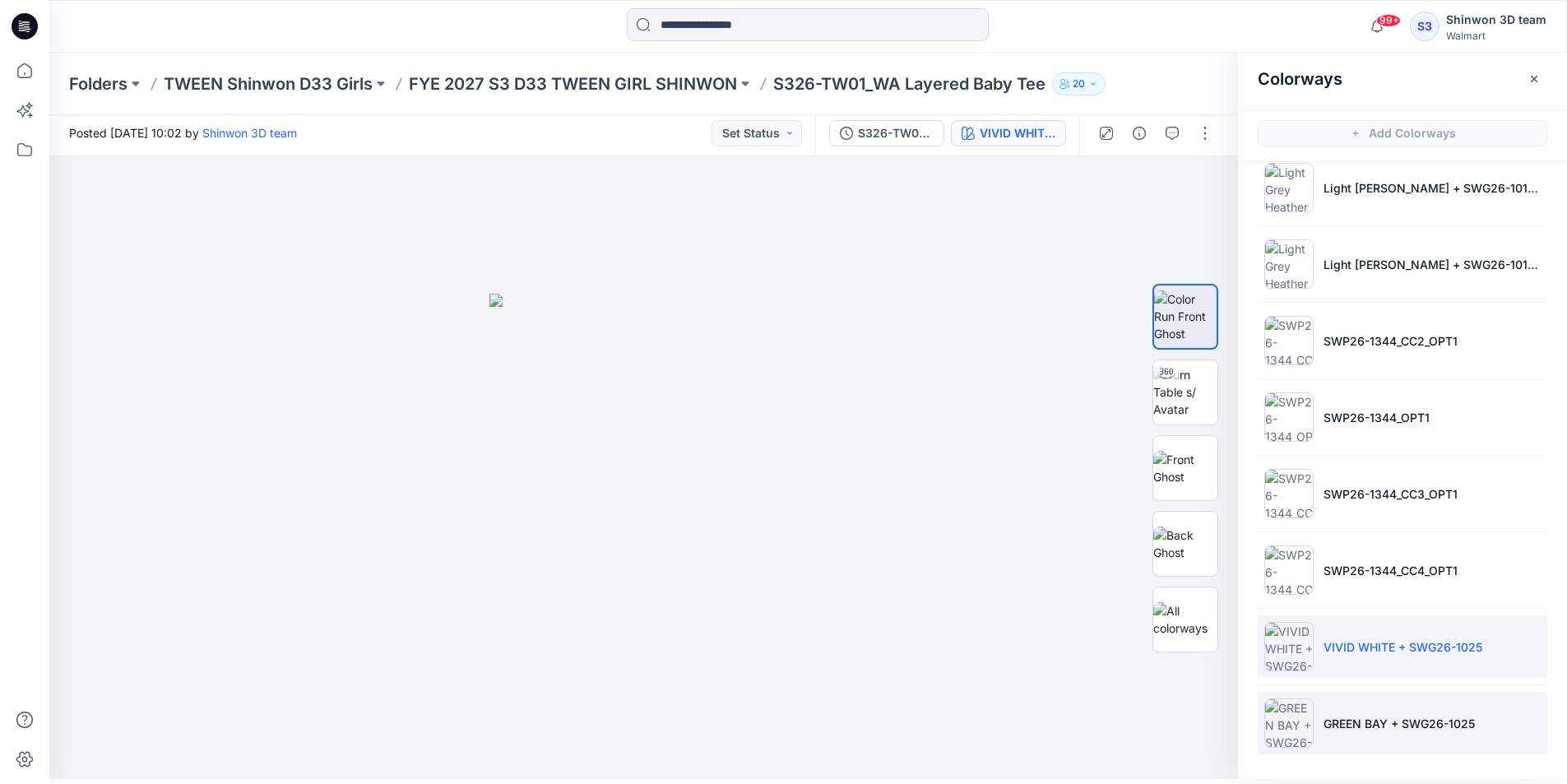
click at [1335, 736] on li "GREEN BAY + SWG26-1025" at bounding box center [1403, 722] width 290 height 62
click at [1204, 533] on img at bounding box center [1185, 544] width 64 height 34
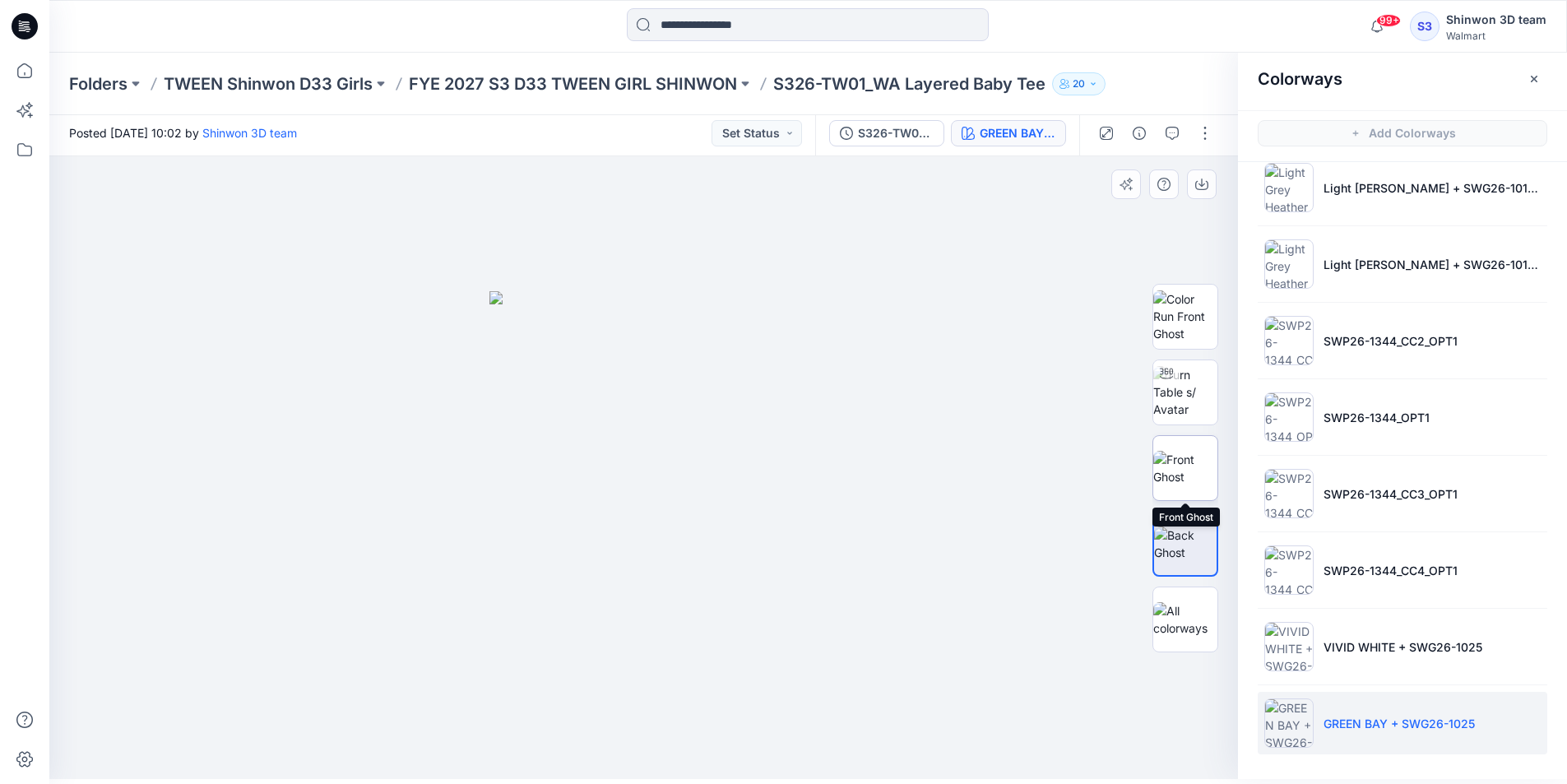
click at [1197, 485] on img at bounding box center [1185, 468] width 64 height 34
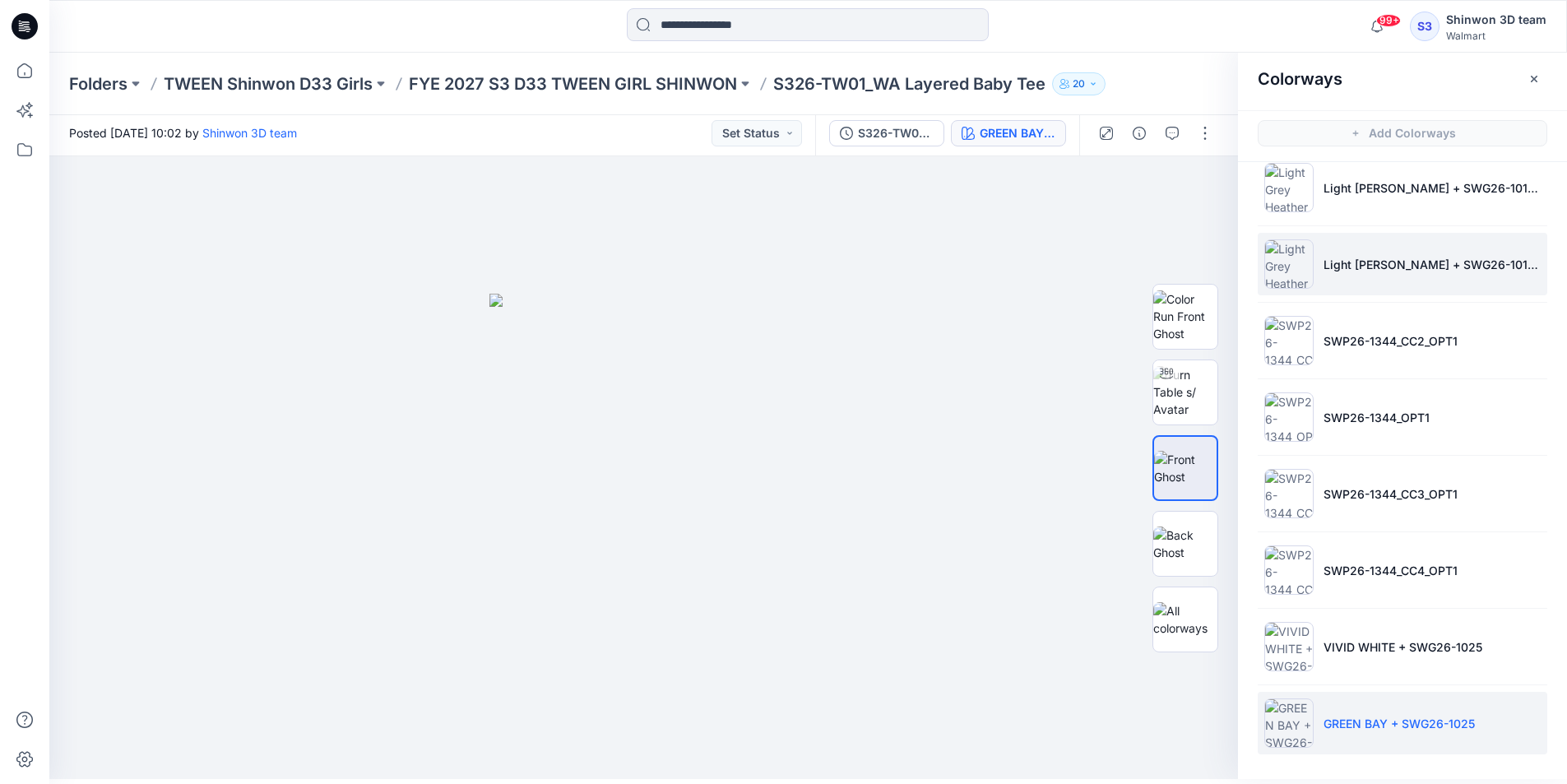
click at [1300, 258] on img at bounding box center [1289, 264] width 50 height 50
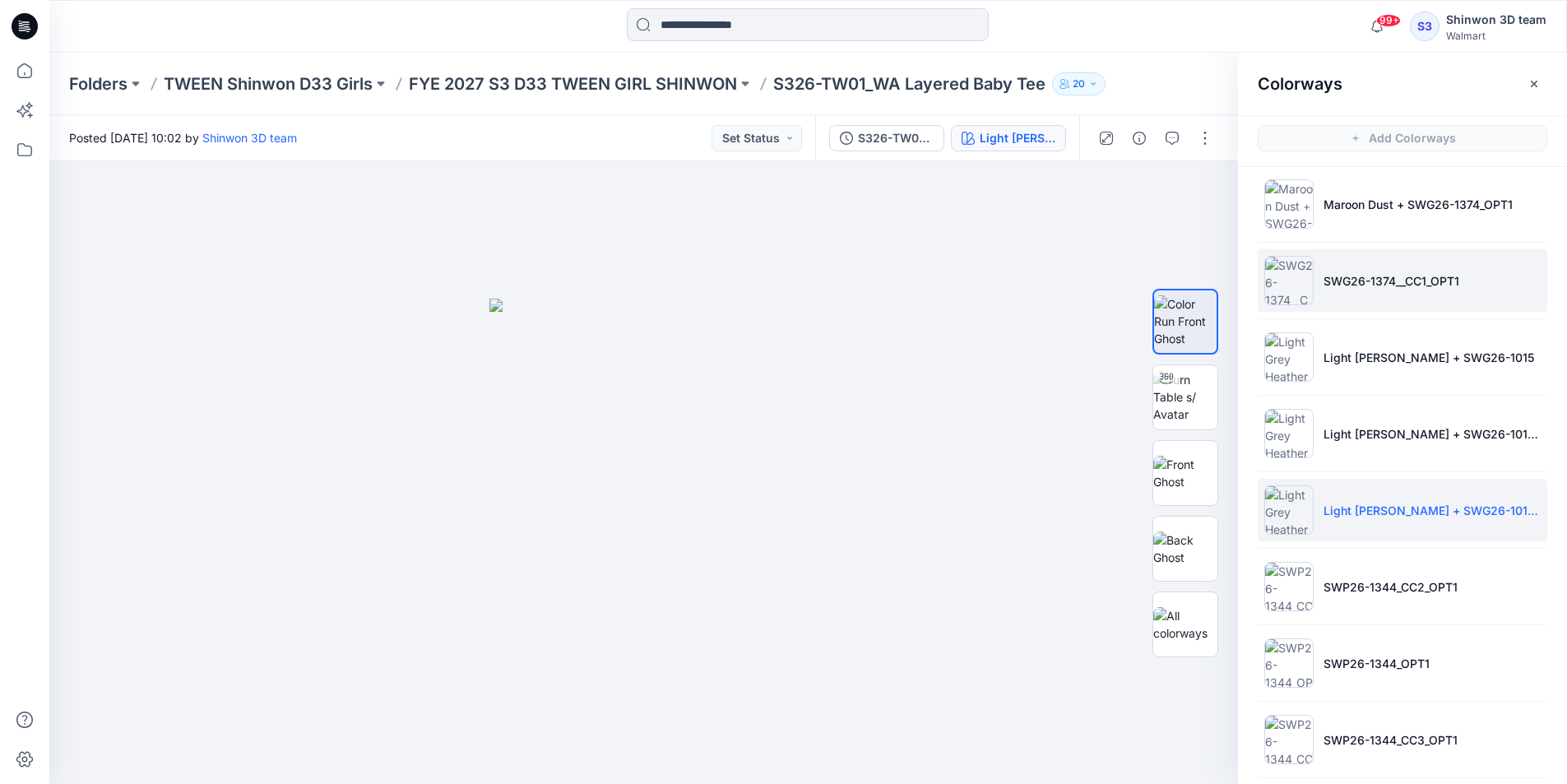
scroll to position [311, 0]
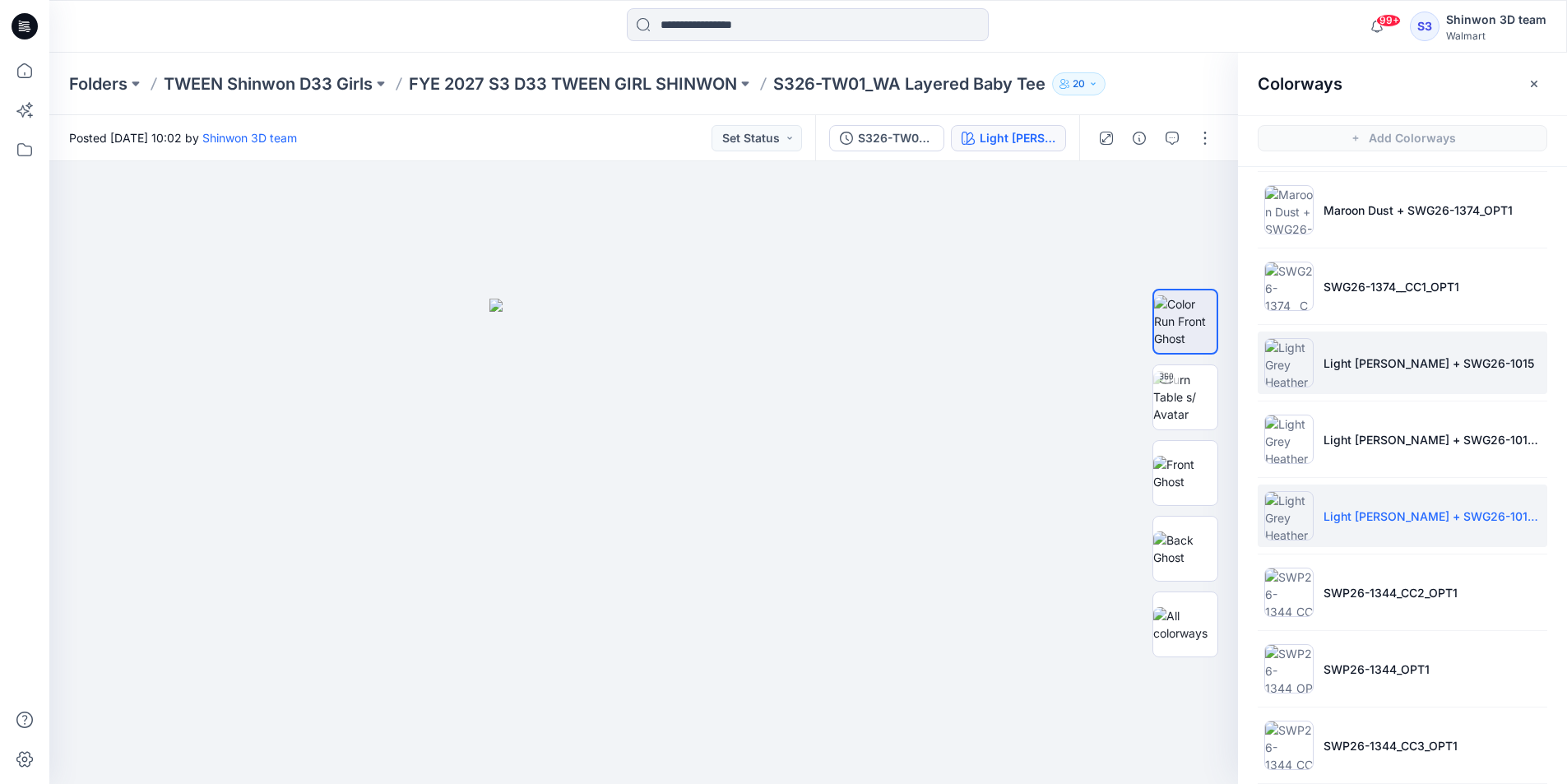
click at [1317, 378] on li "Light [PERSON_NAME] + SWG26-1015" at bounding box center [1403, 362] width 290 height 62
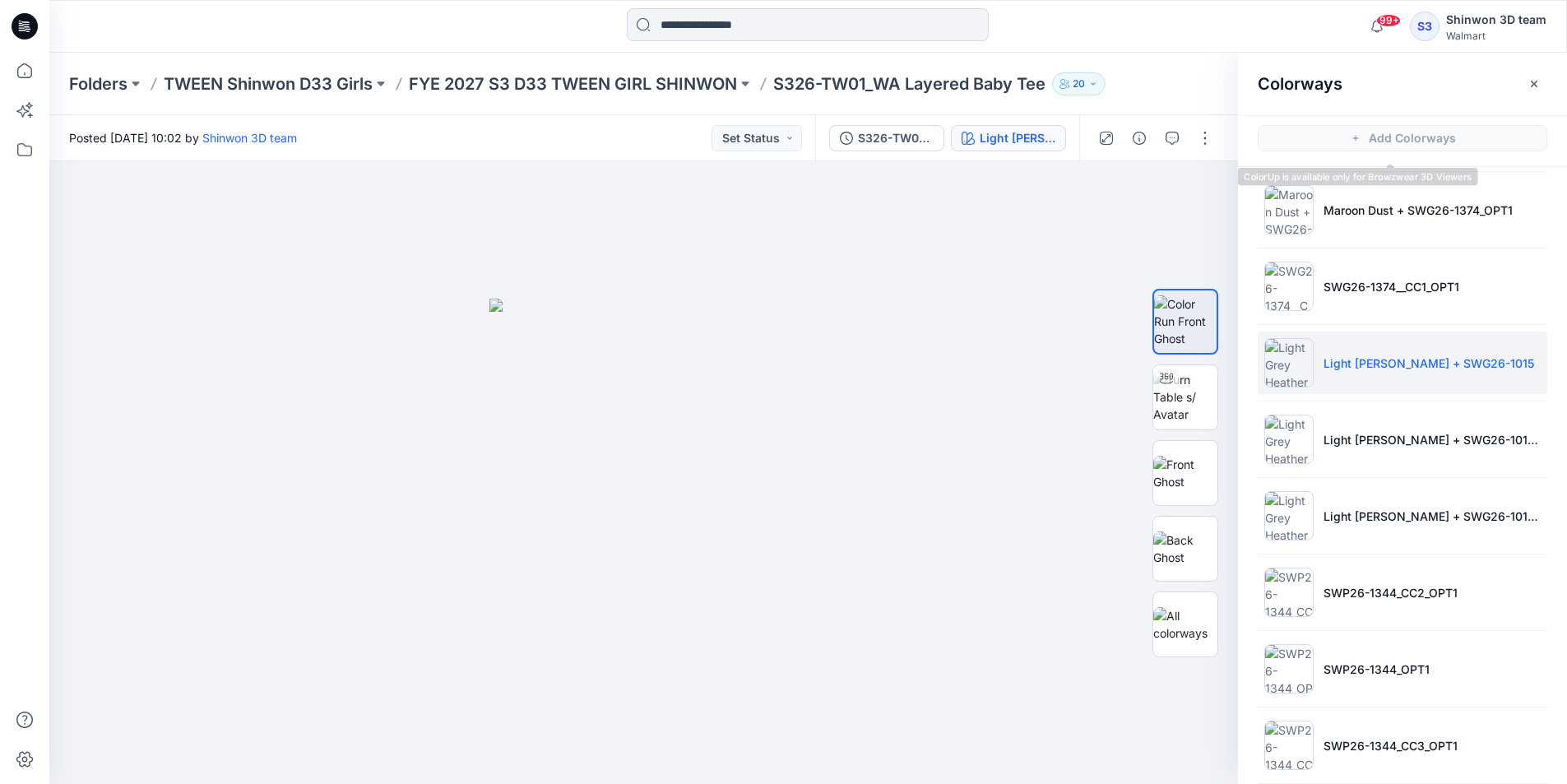
click at [1220, 139] on div at bounding box center [1155, 138] width 152 height 46
click at [1209, 138] on button "button" at bounding box center [1205, 138] width 26 height 26
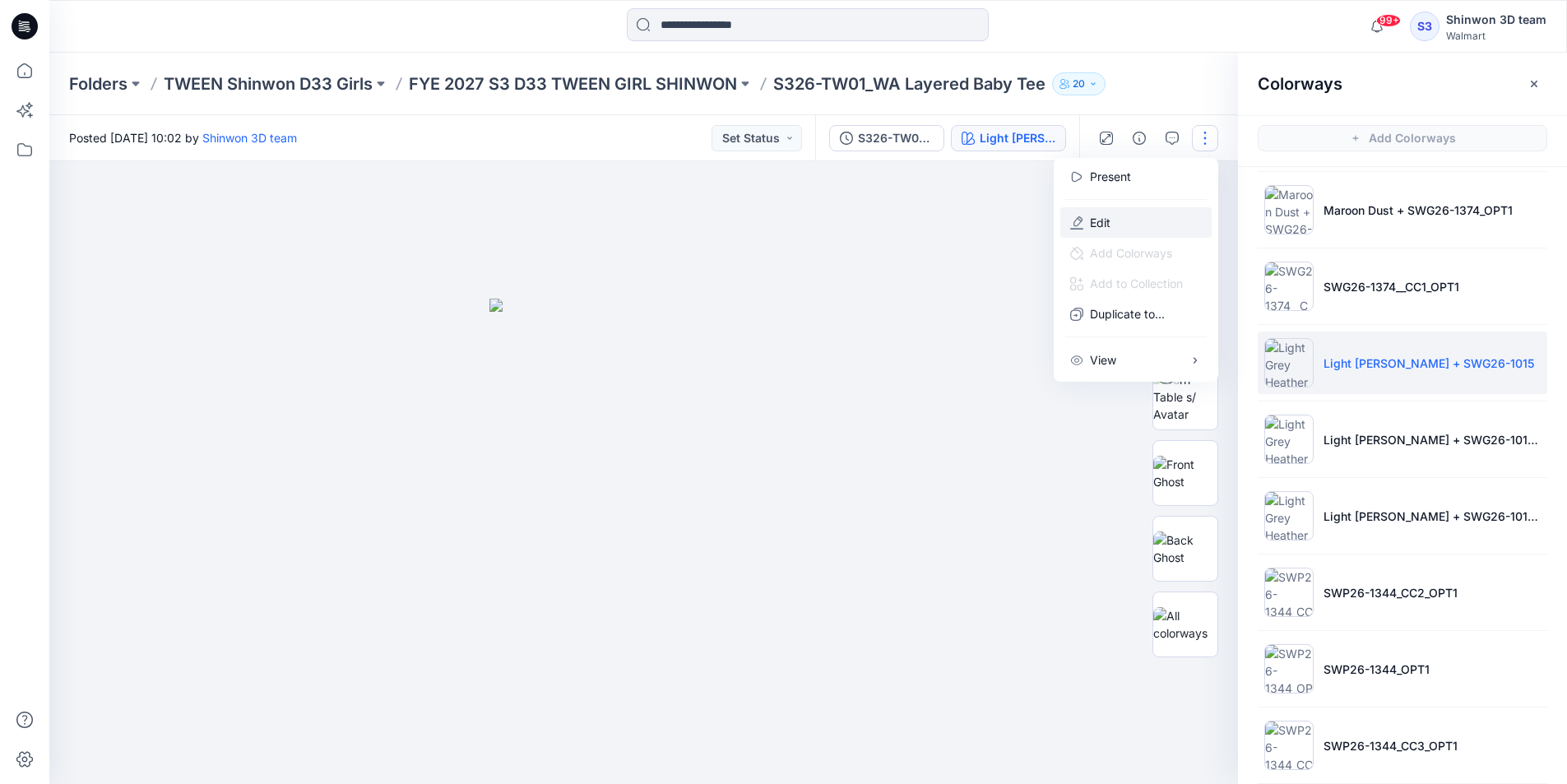
click at [1157, 224] on button "Edit" at bounding box center [1137, 222] width 151 height 31
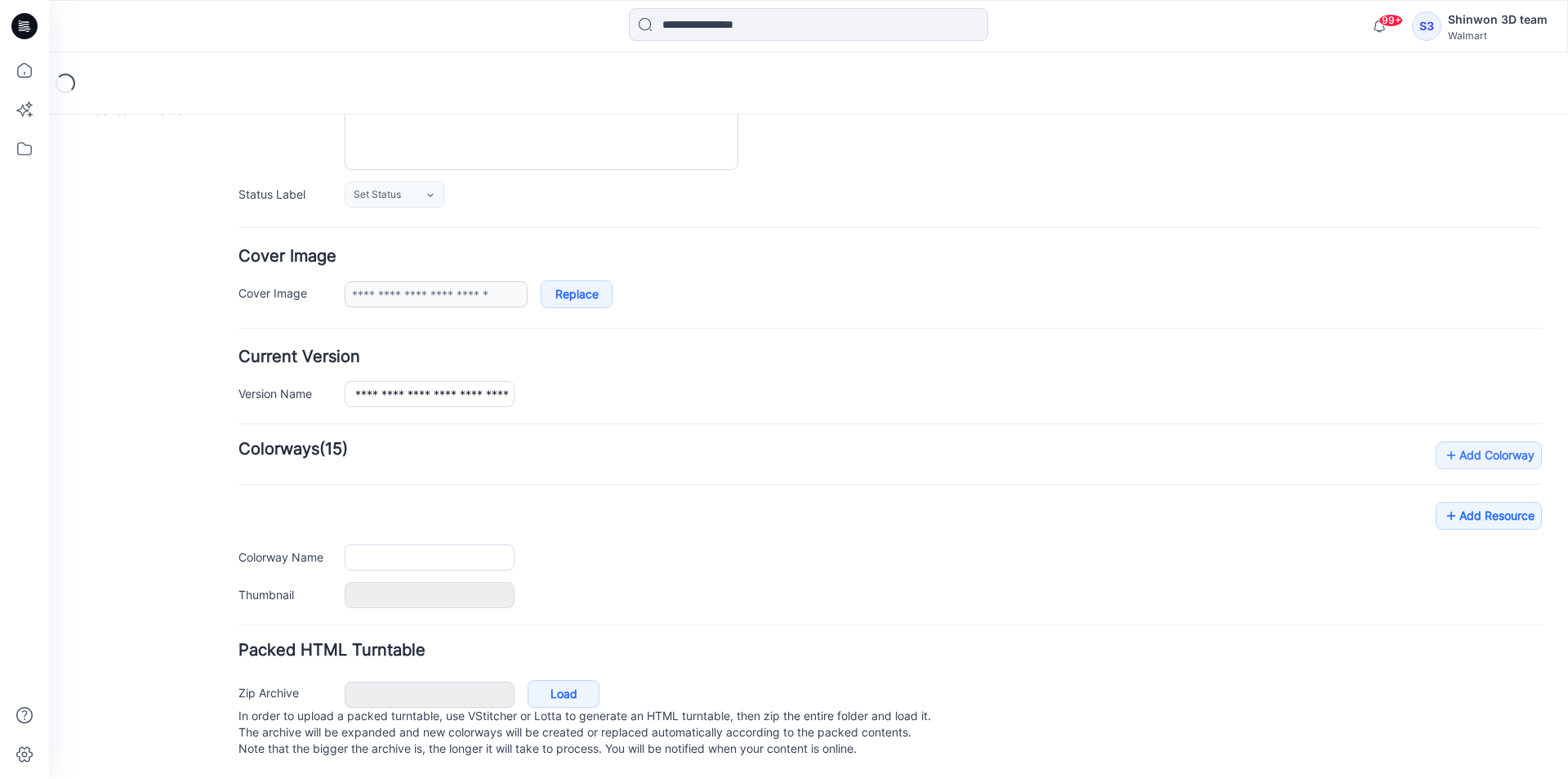
scroll to position [200, 0]
type input "**********"
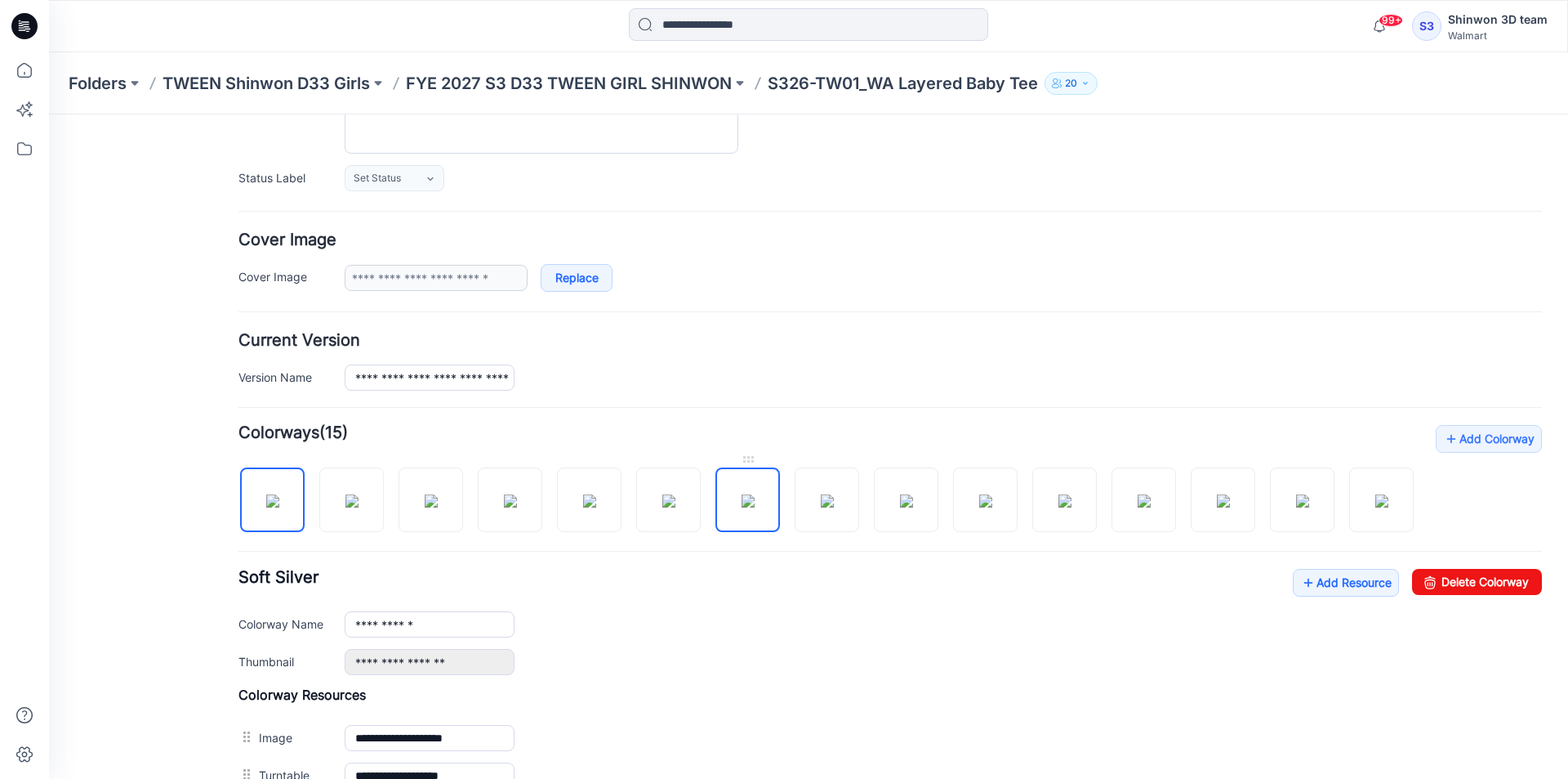
click at [754, 507] on img at bounding box center [748, 501] width 13 height 13
click at [1462, 595] on link "Delete Colorway" at bounding box center [1477, 581] width 130 height 26
click at [747, 495] on img at bounding box center [748, 501] width 13 height 13
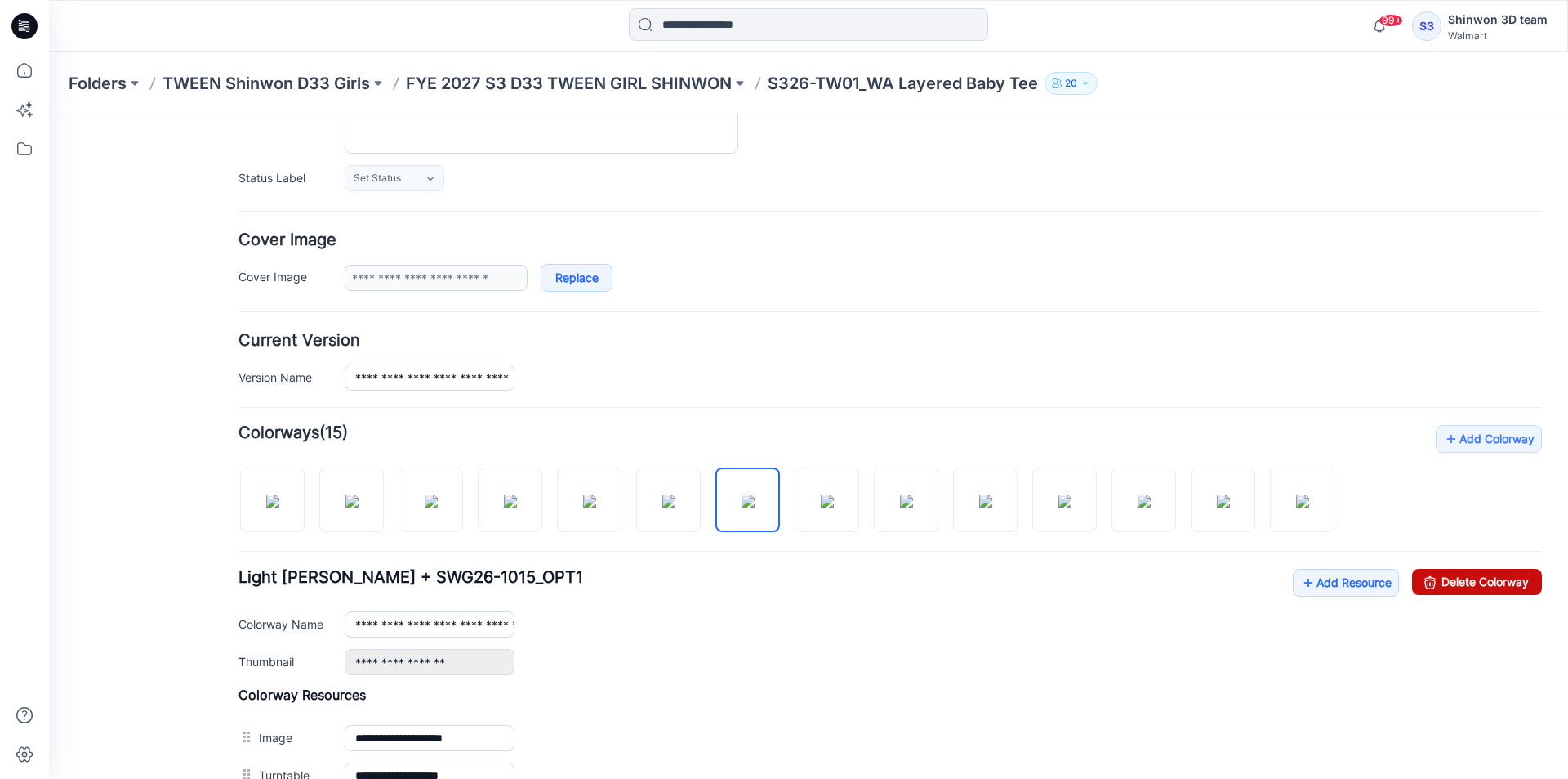
click at [1476, 577] on link "Delete Colorway" at bounding box center [1477, 581] width 130 height 26
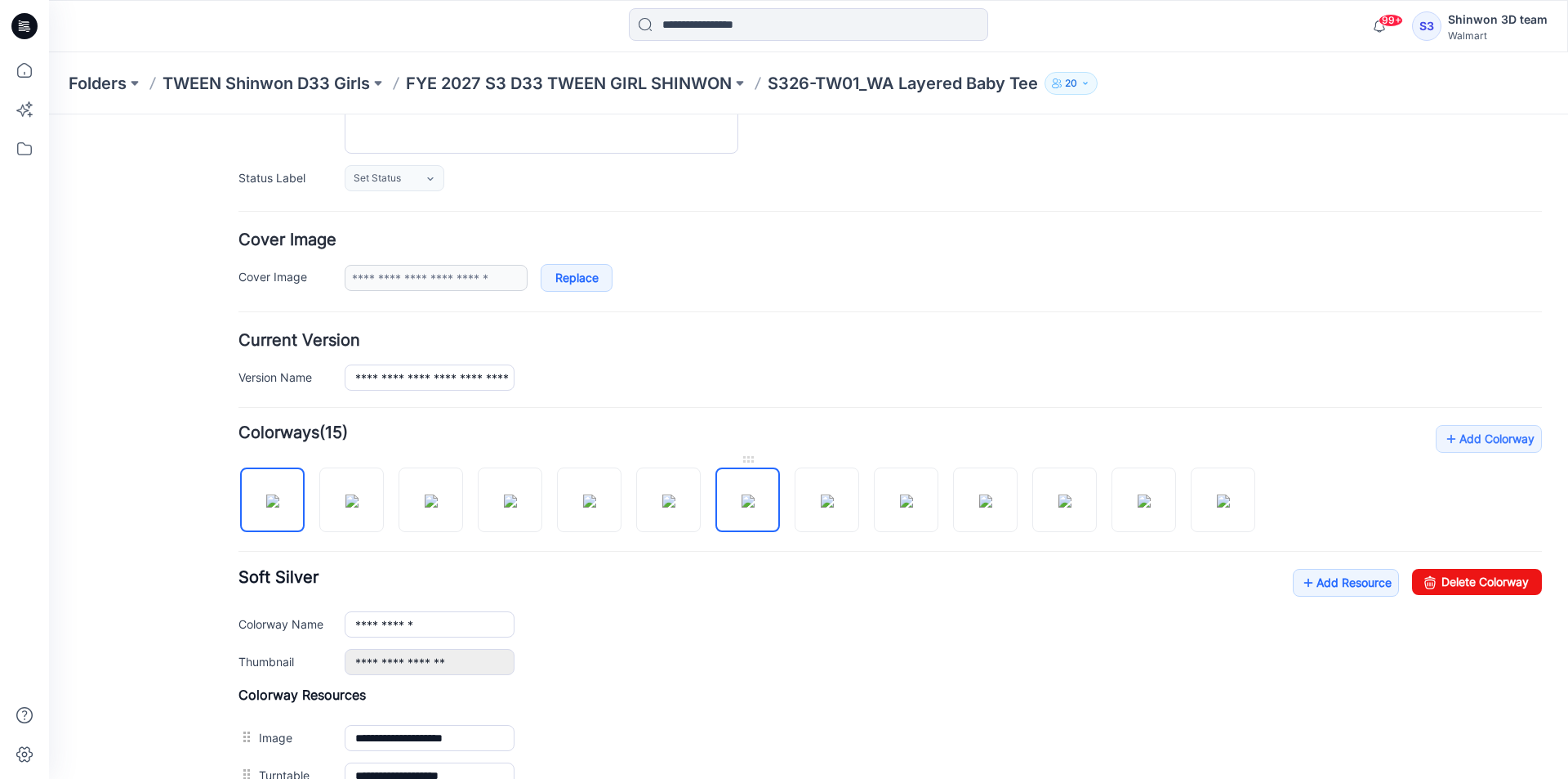
click at [751, 495] on img at bounding box center [748, 501] width 13 height 13
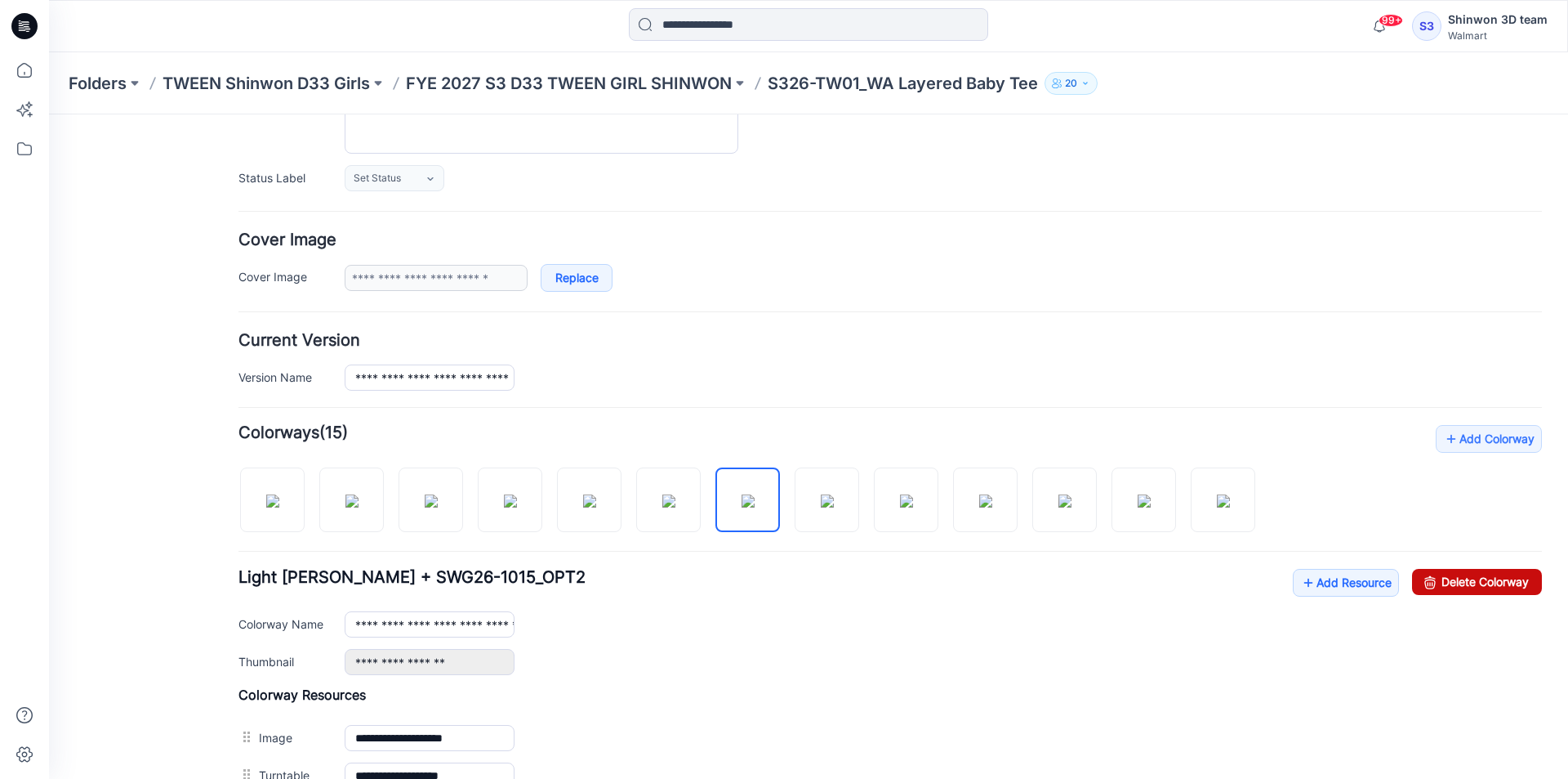
drag, startPoint x: 1489, startPoint y: 576, endPoint x: 912, endPoint y: 216, distance: 680.1
click at [1489, 576] on link "Delete Colorway" at bounding box center [1477, 581] width 130 height 26
type input "**********"
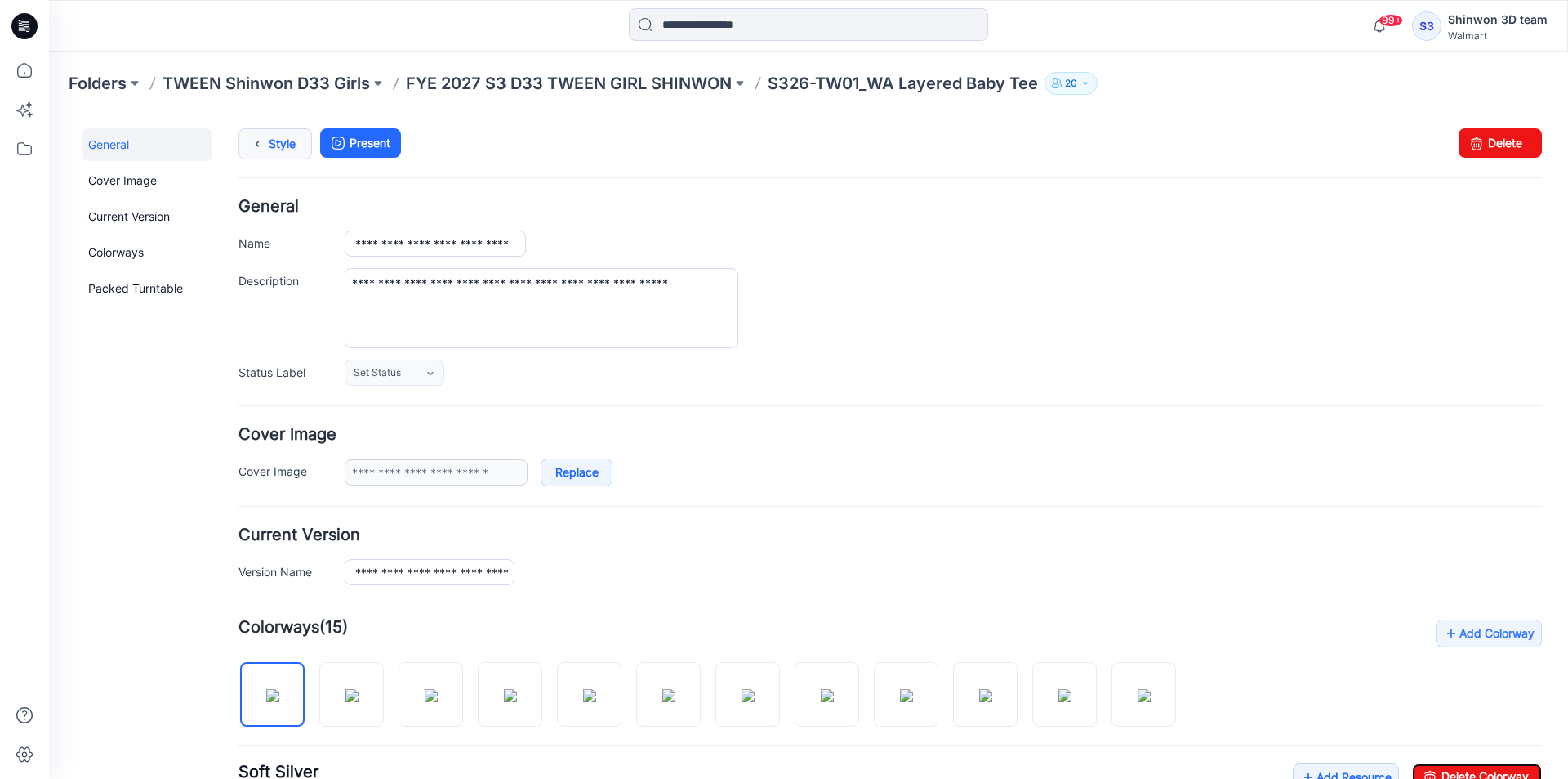
scroll to position [0, 0]
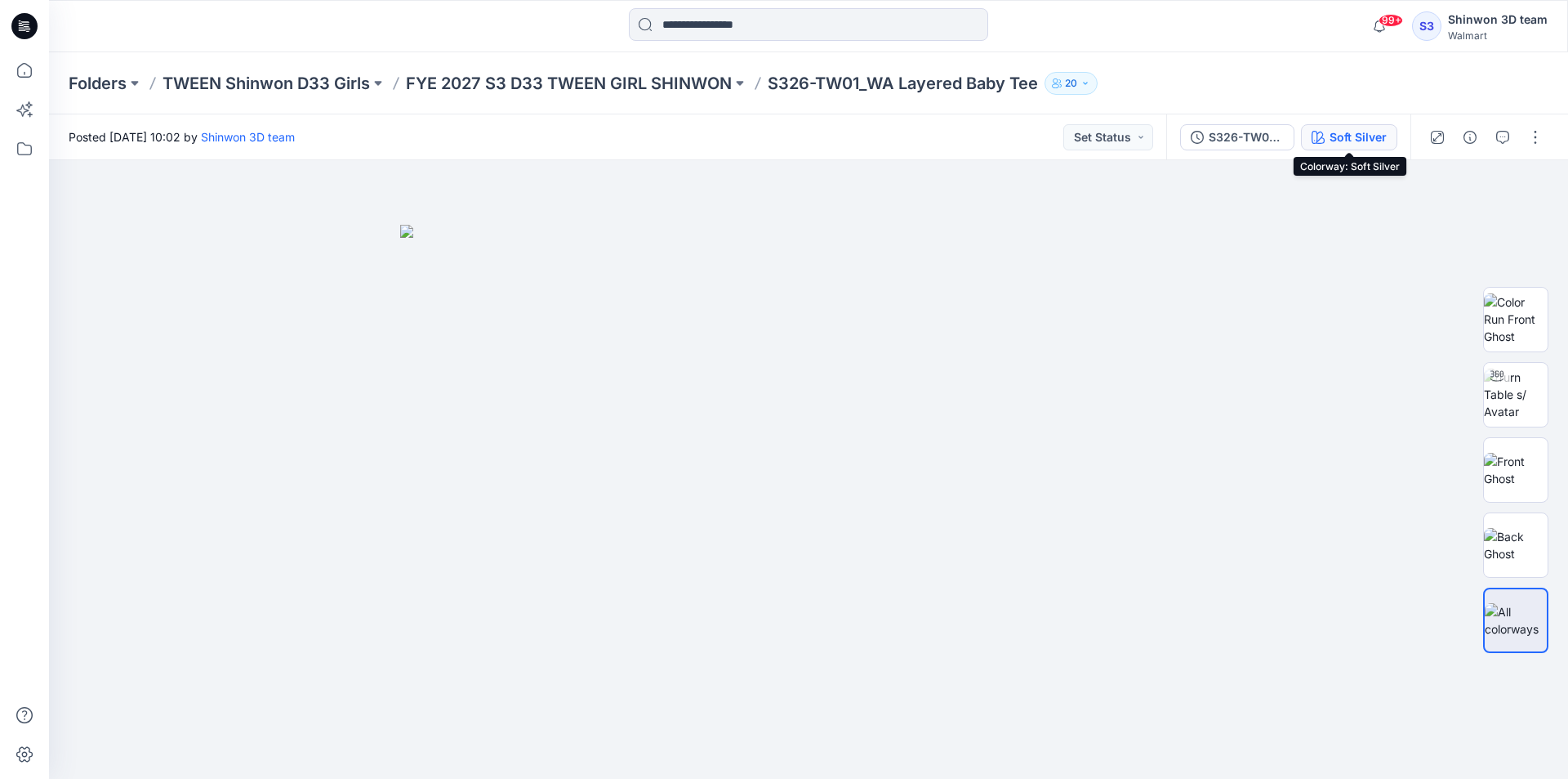
click at [1336, 139] on div "Soft Silver" at bounding box center [1358, 137] width 57 height 18
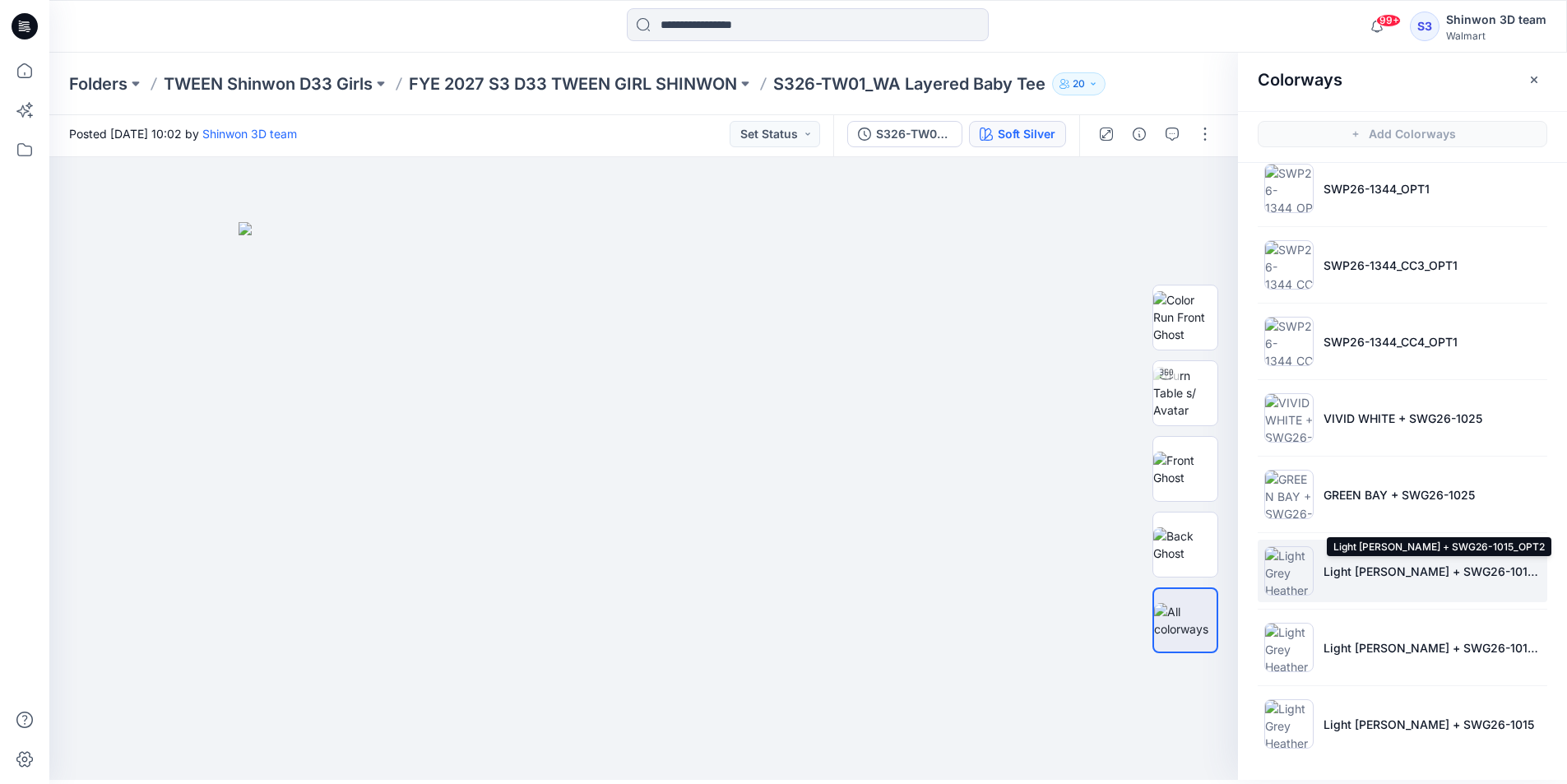
scroll to position [5, 0]
click at [1354, 572] on p "Light [PERSON_NAME] + SWG26-1015_OPT2" at bounding box center [1432, 570] width 217 height 17
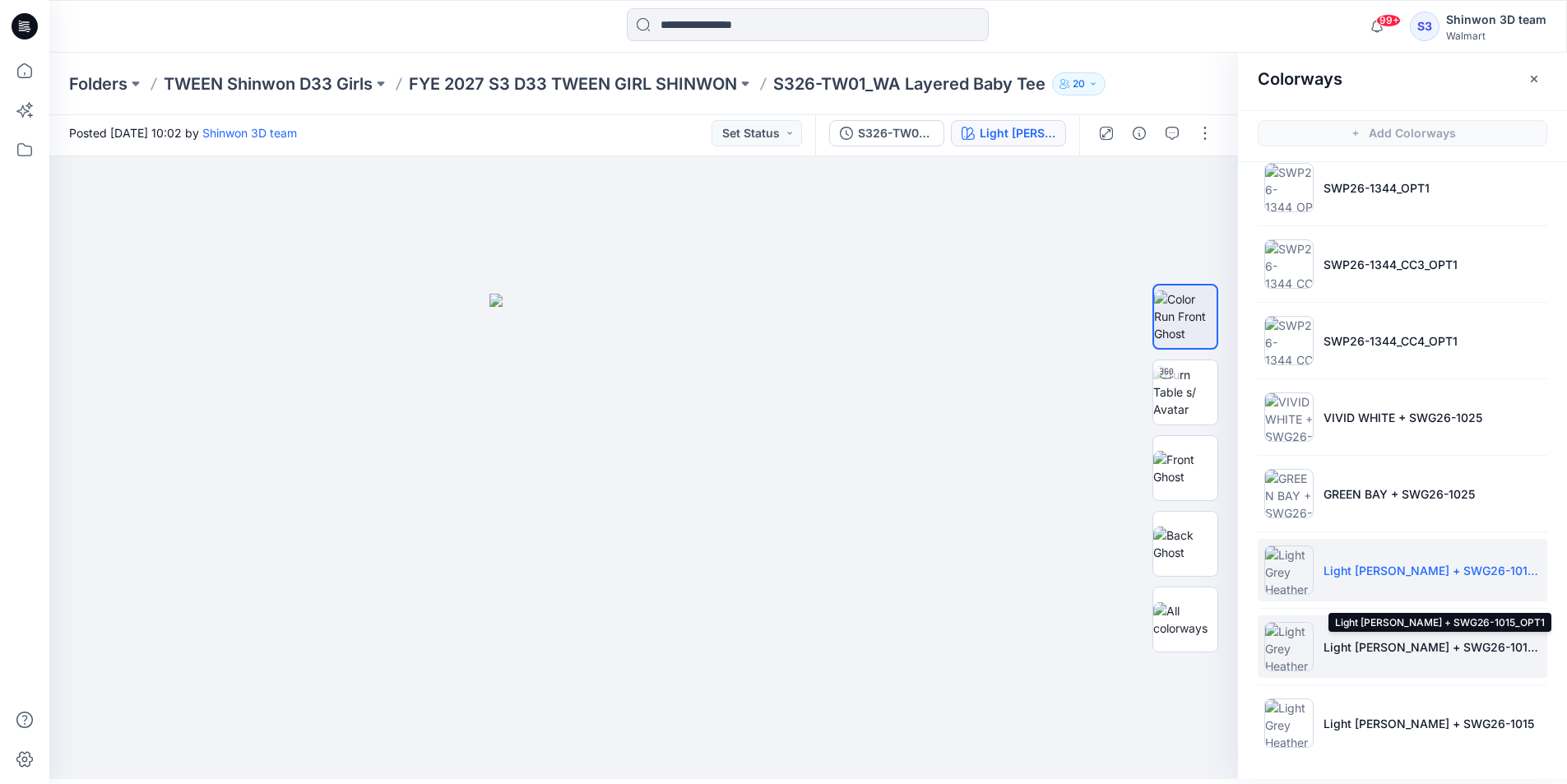
click at [1363, 644] on p "Light [PERSON_NAME] + SWG26-1015_OPT1" at bounding box center [1432, 646] width 217 height 17
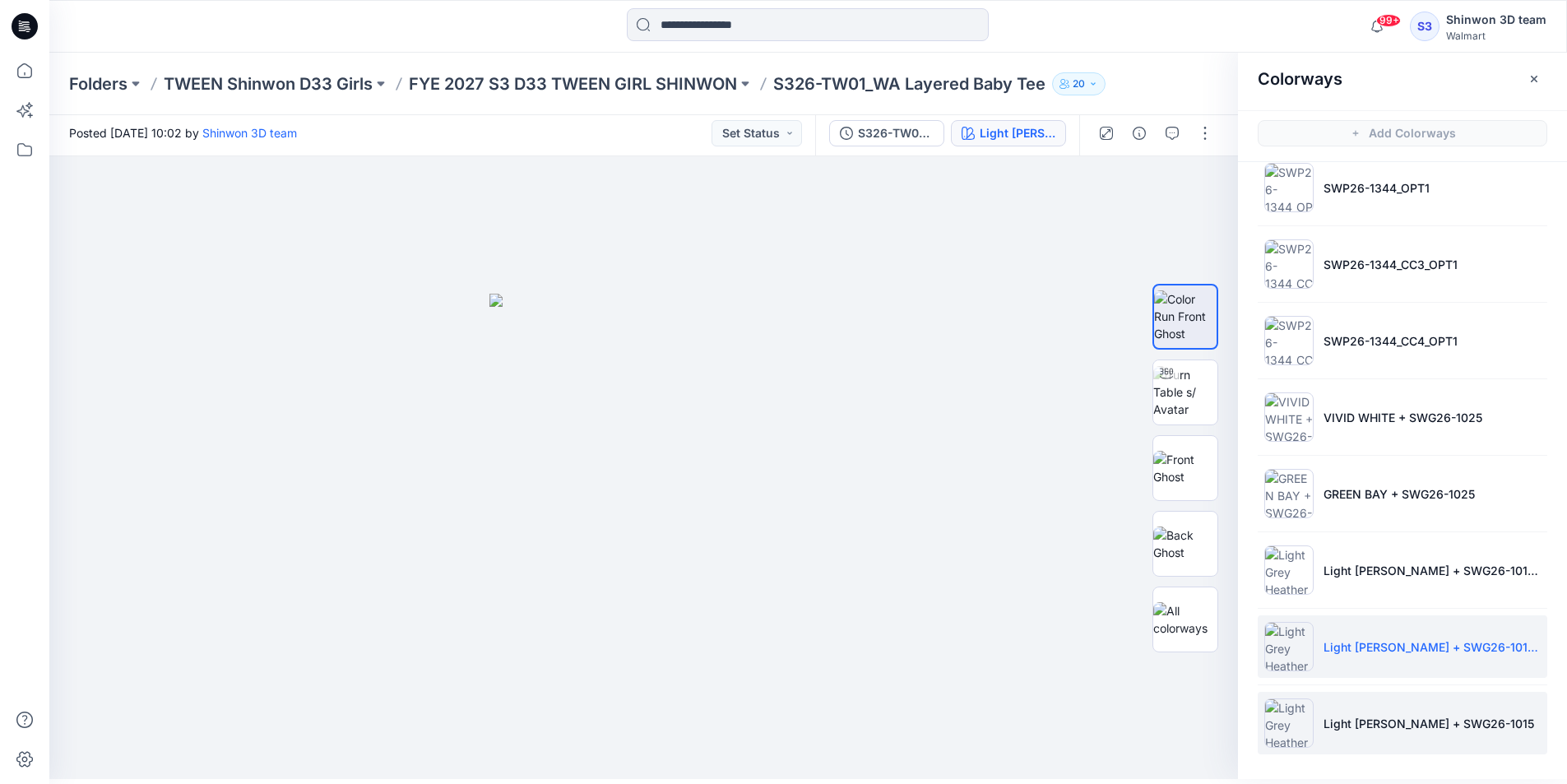
click at [1354, 725] on p "Light [PERSON_NAME] + SWG26-1015" at bounding box center [1429, 723] width 211 height 17
click at [1356, 646] on p "Light [PERSON_NAME] + SWG26-1015_OPT1" at bounding box center [1432, 646] width 217 height 17
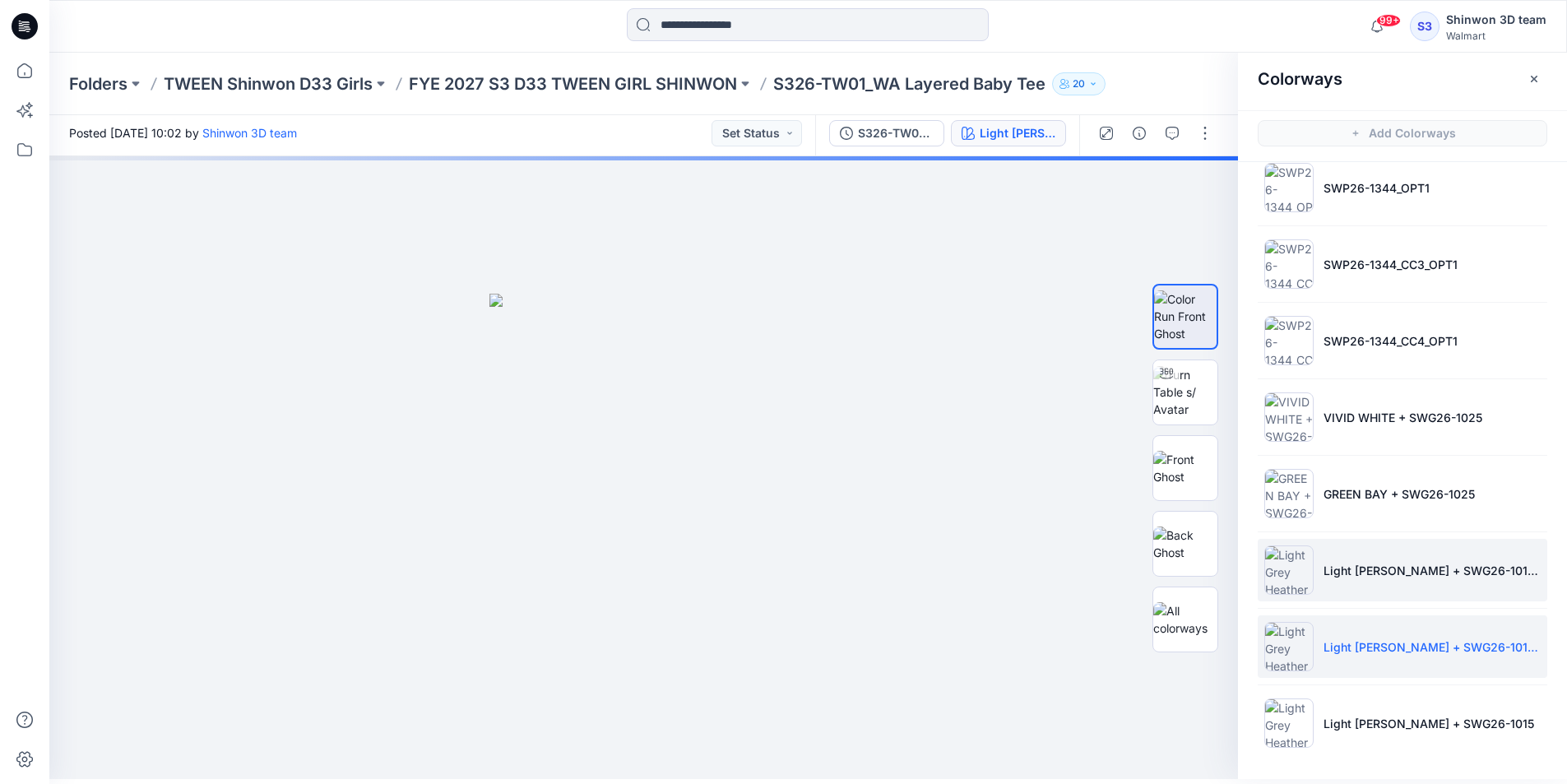
click at [1345, 588] on li "Light [PERSON_NAME] + SWG26-1015_OPT2" at bounding box center [1403, 569] width 290 height 62
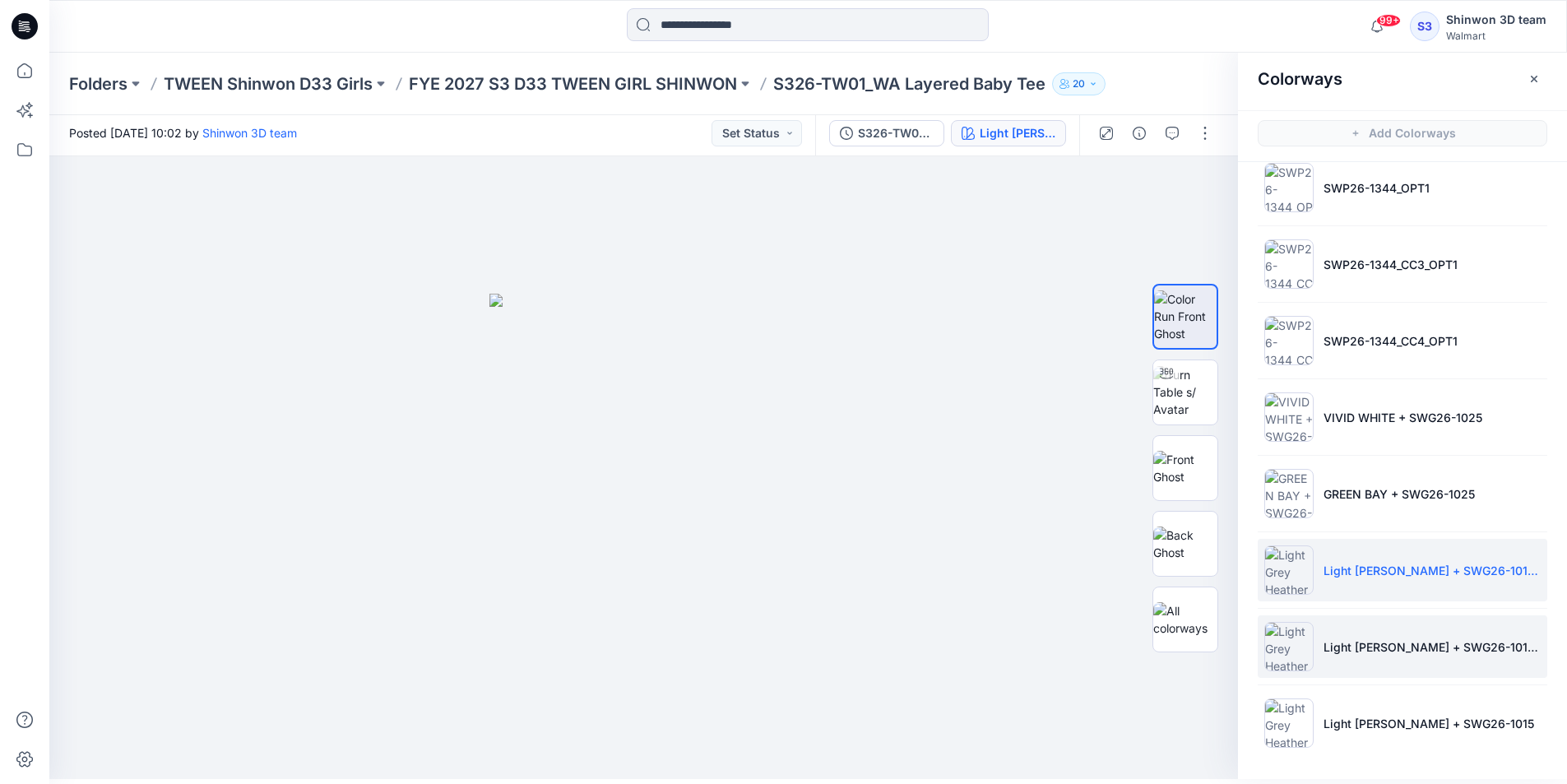
click at [1344, 624] on li "Light [PERSON_NAME] + SWG26-1015_OPT1" at bounding box center [1403, 645] width 290 height 62
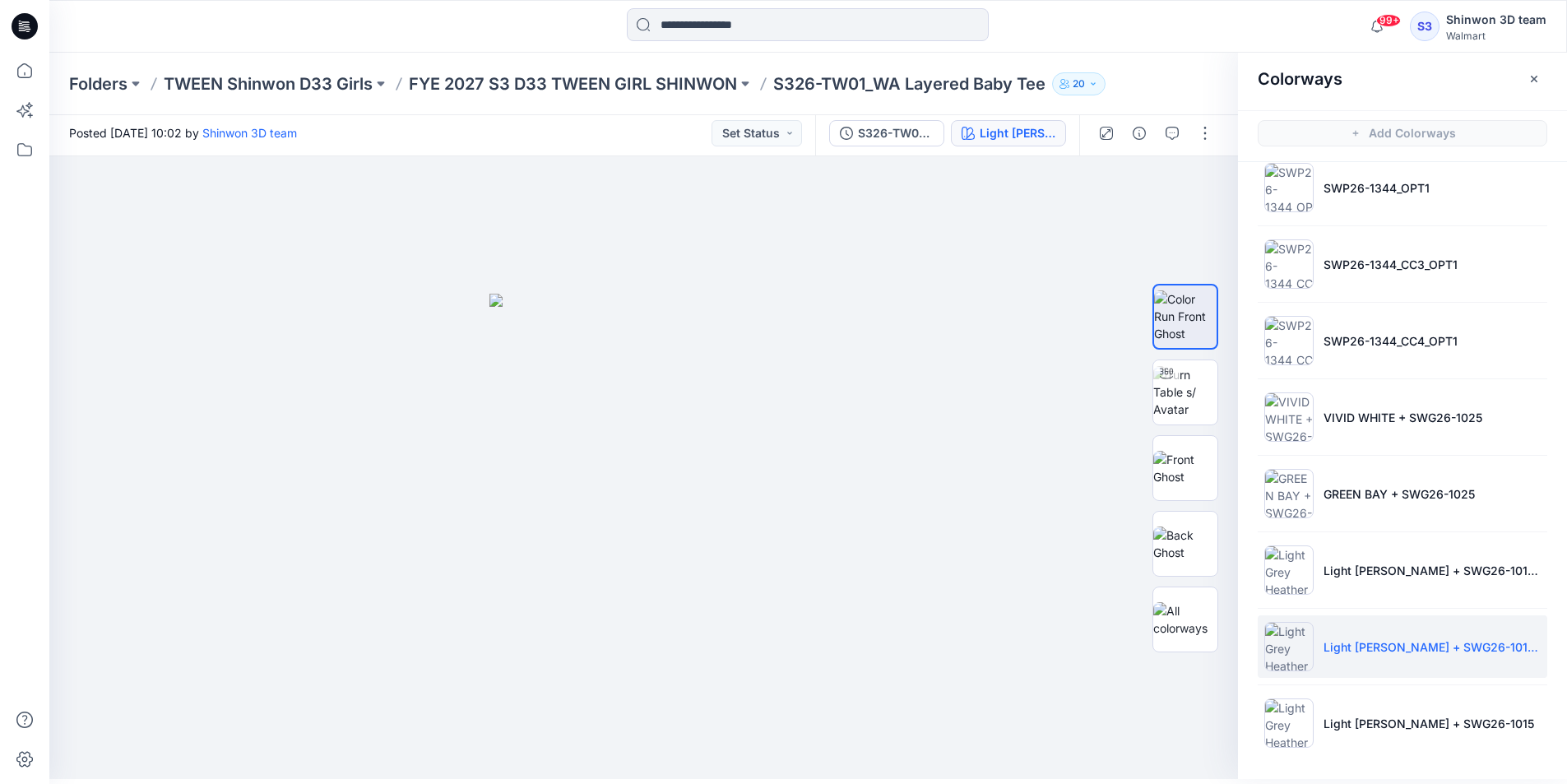
click at [1191, 138] on div at bounding box center [1155, 132] width 152 height 46
click at [1201, 140] on button "button" at bounding box center [1205, 132] width 26 height 26
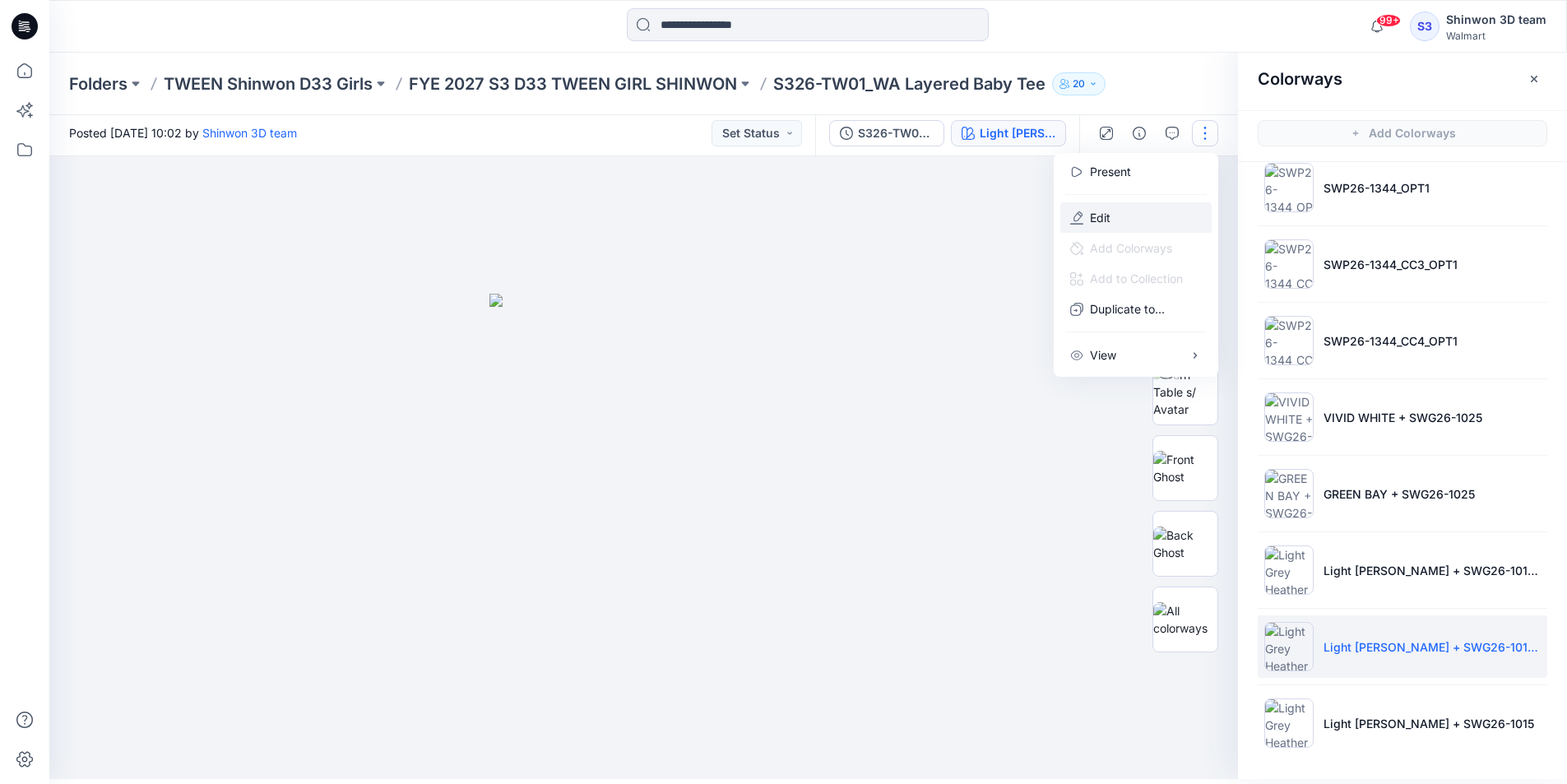
click at [1141, 213] on button "Edit" at bounding box center [1137, 218] width 151 height 31
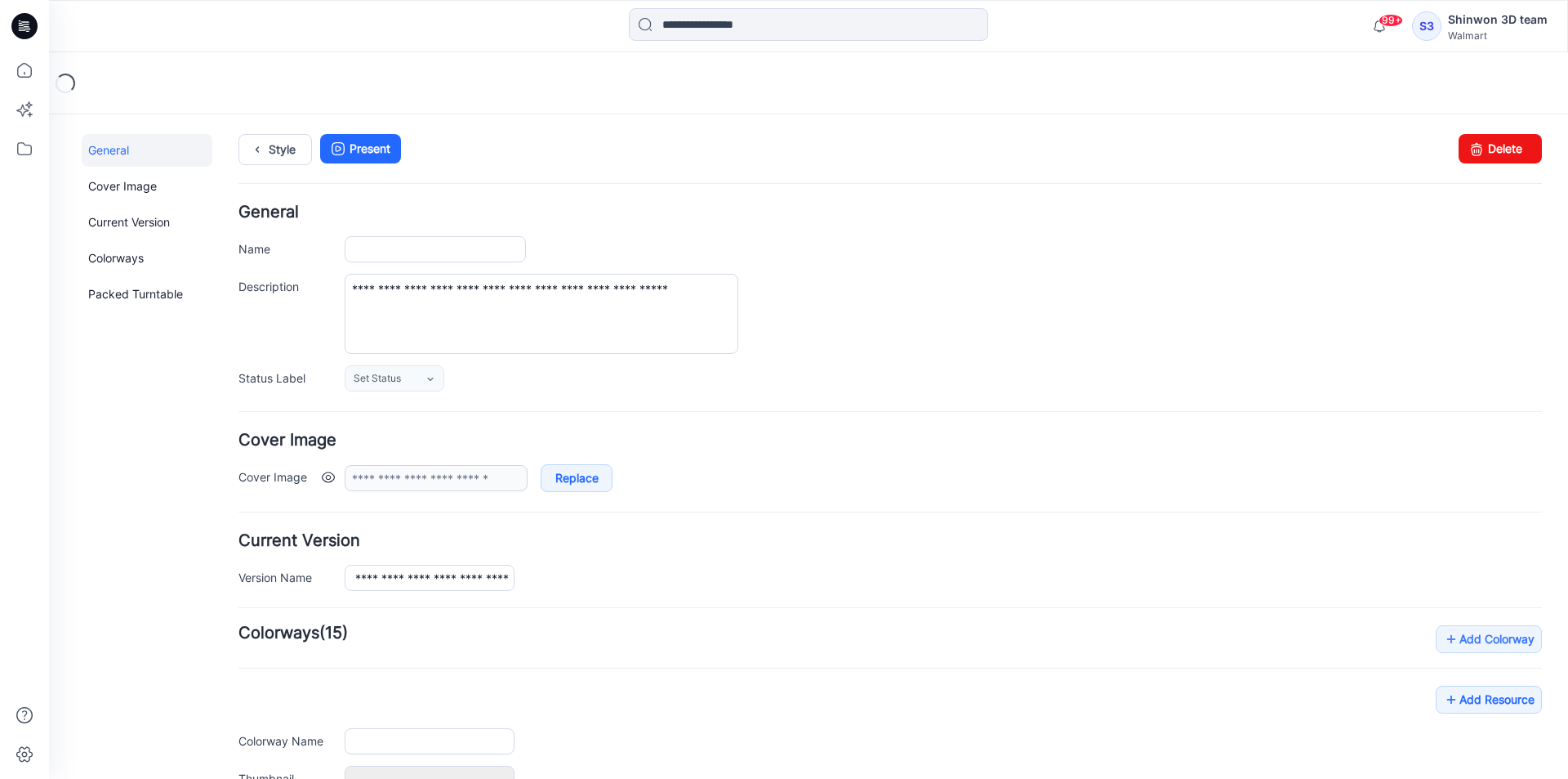
type input "**********"
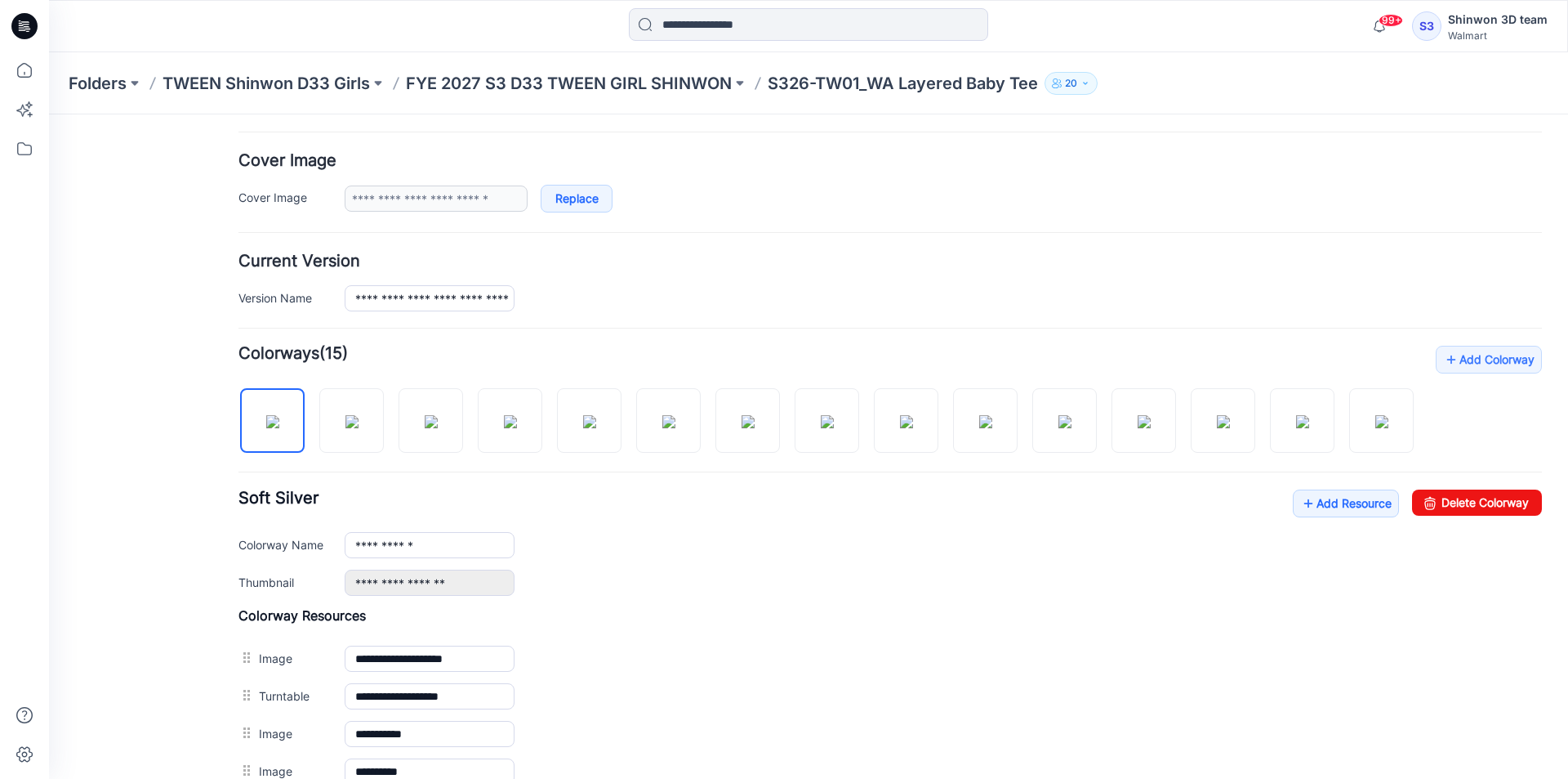
scroll to position [326, 0]
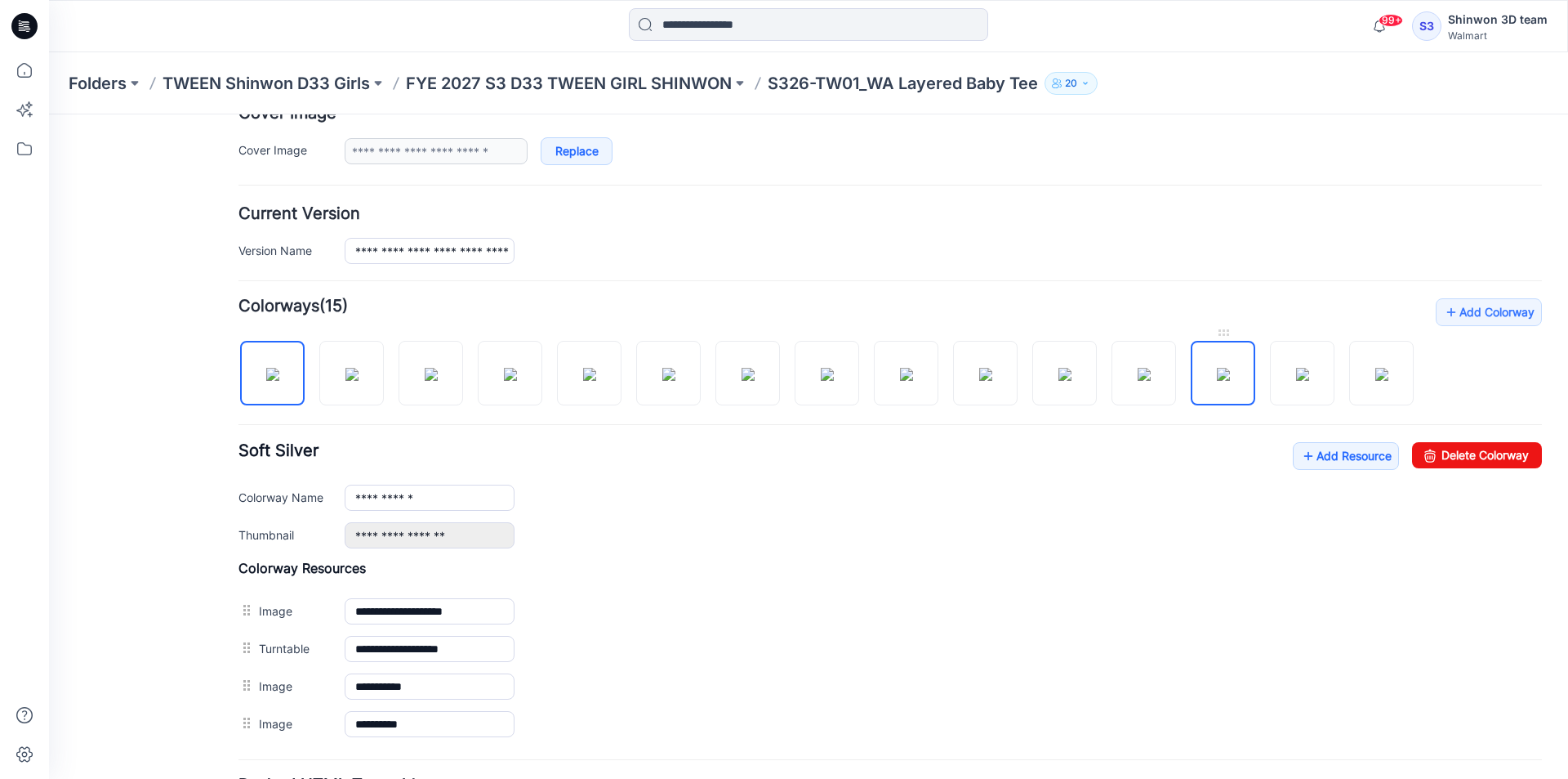
click at [1224, 381] on img at bounding box center [1223, 374] width 13 height 13
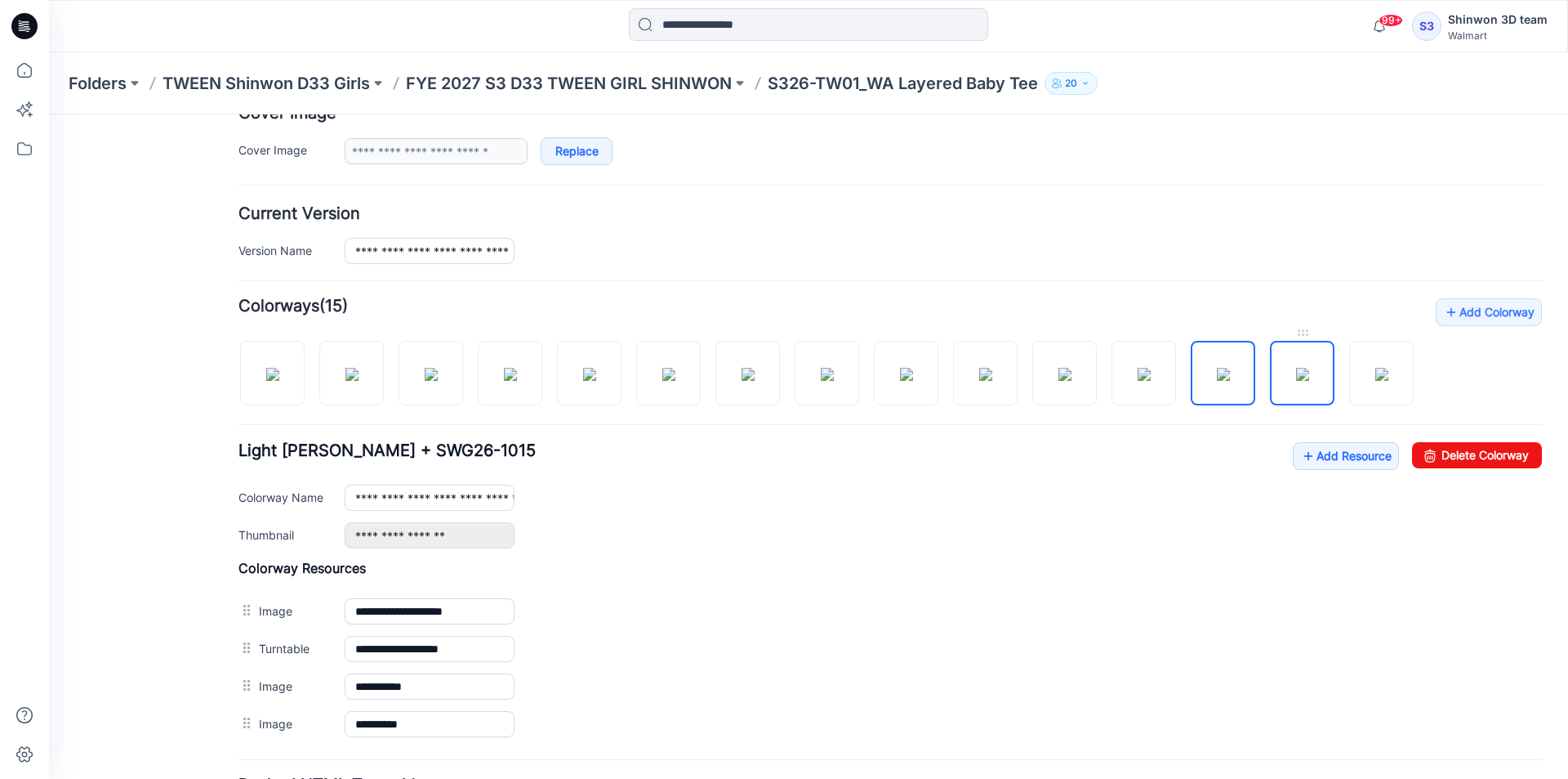
click at [1296, 381] on img at bounding box center [1302, 374] width 13 height 13
click at [1376, 381] on img at bounding box center [1382, 374] width 13 height 13
click at [1221, 381] on img at bounding box center [1223, 374] width 13 height 13
click at [1296, 381] on img at bounding box center [1302, 374] width 13 height 13
click at [1342, 394] on div at bounding box center [832, 365] width 1188 height 84
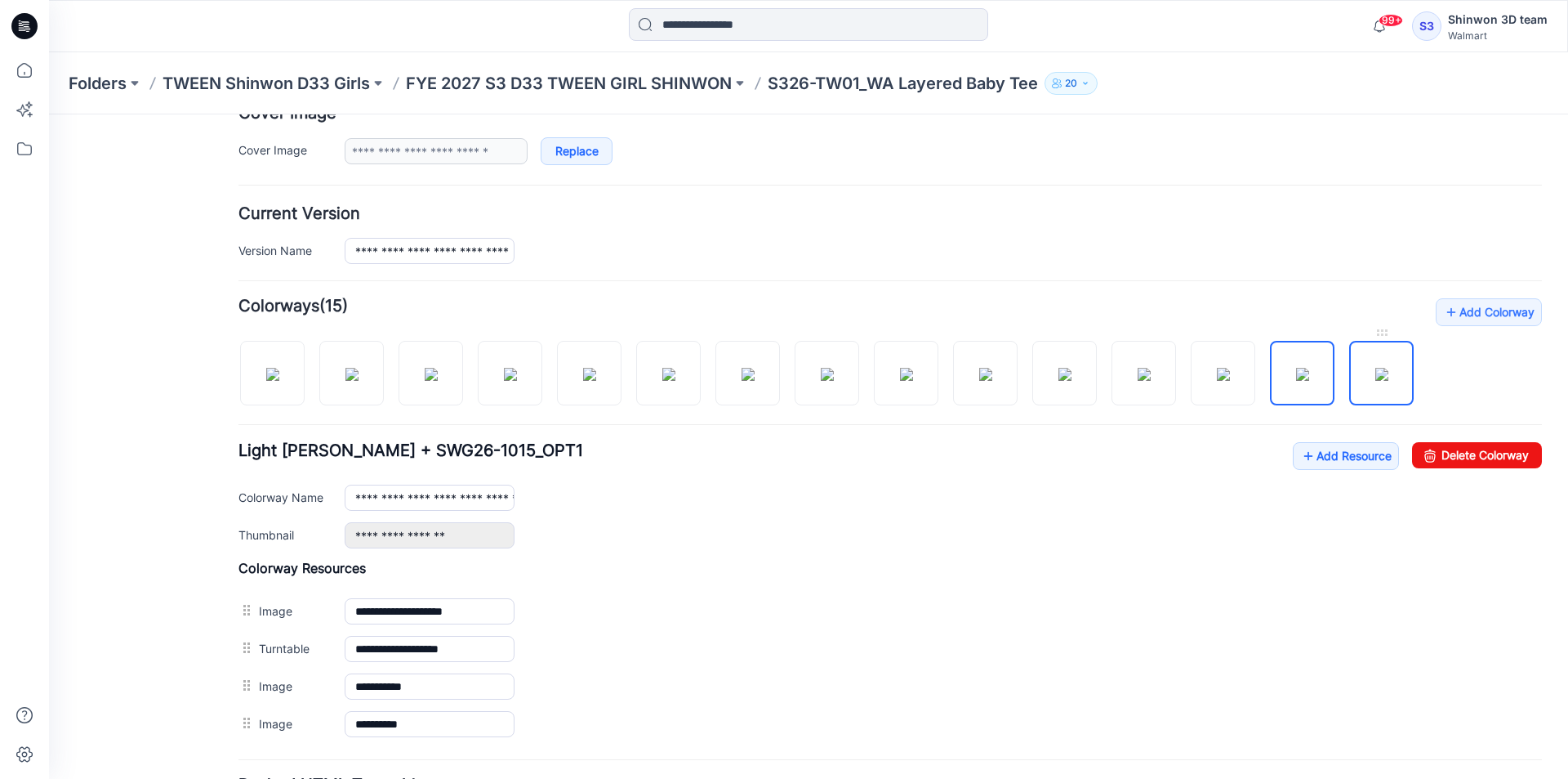
click at [1376, 381] on img at bounding box center [1382, 374] width 13 height 13
type input "**********"
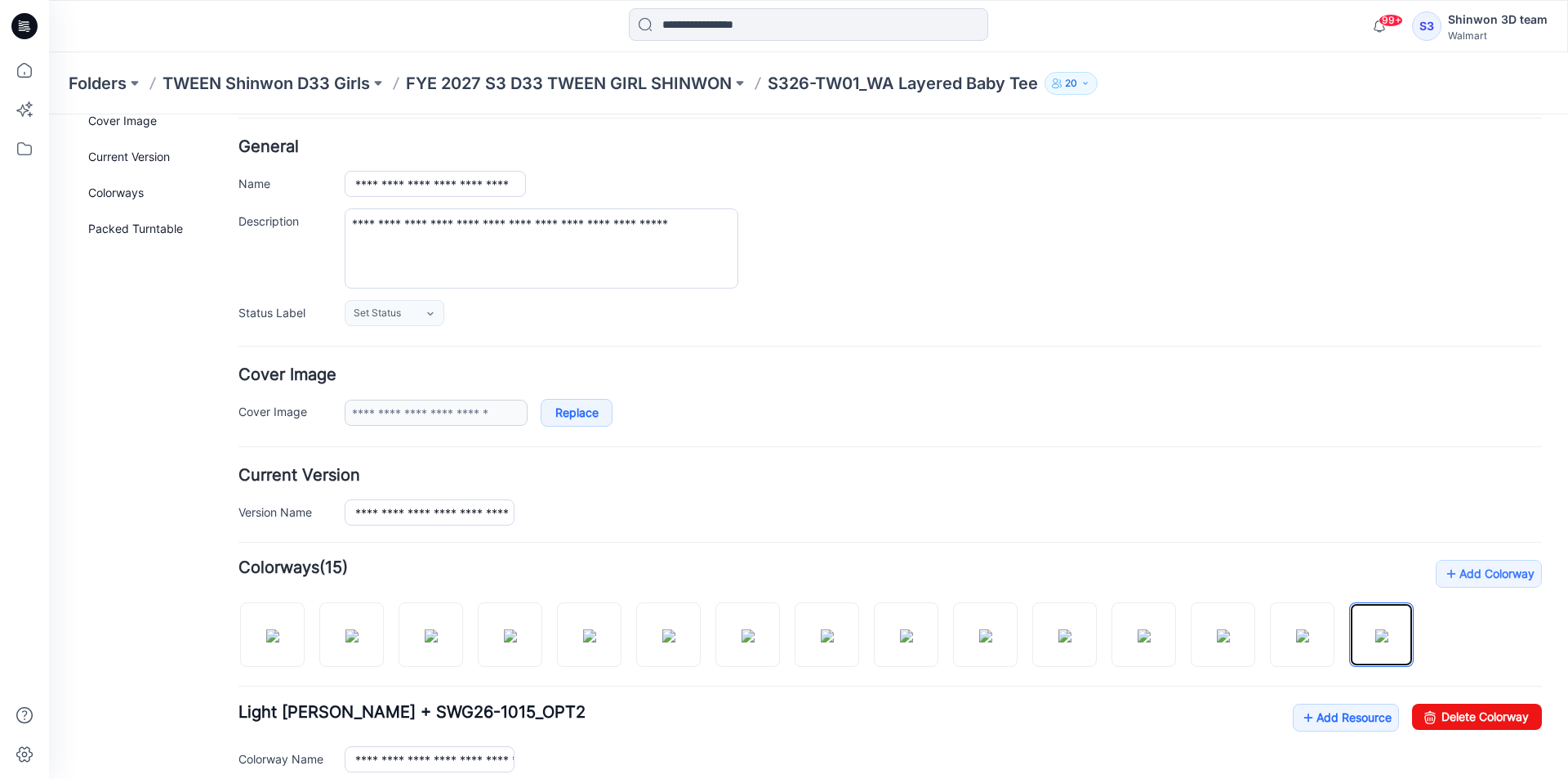
scroll to position [0, 0]
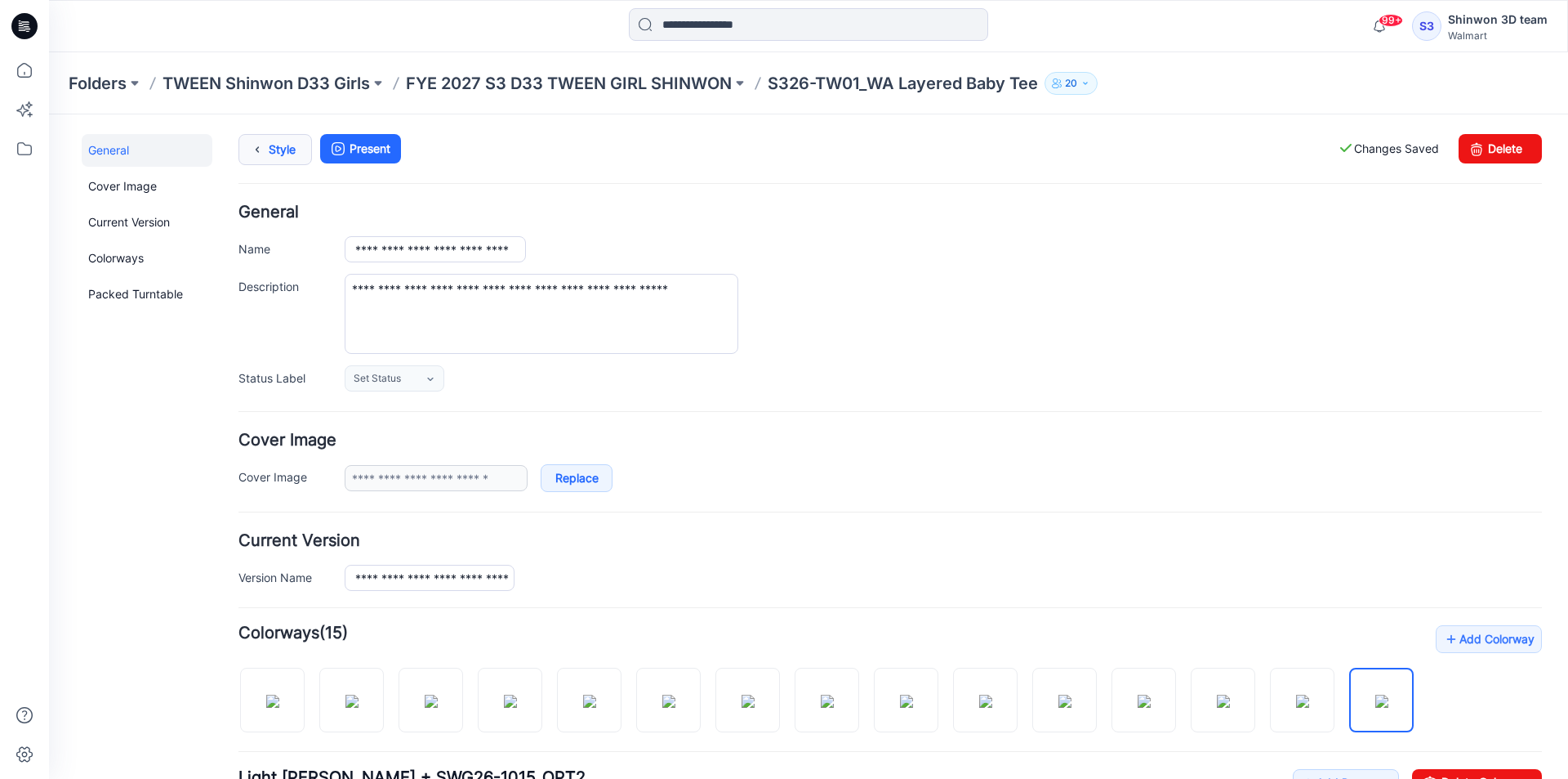
click at [304, 134] on div "**********" at bounding box center [798, 677] width 1499 height 1126
